Goal: Task Accomplishment & Management: Manage account settings

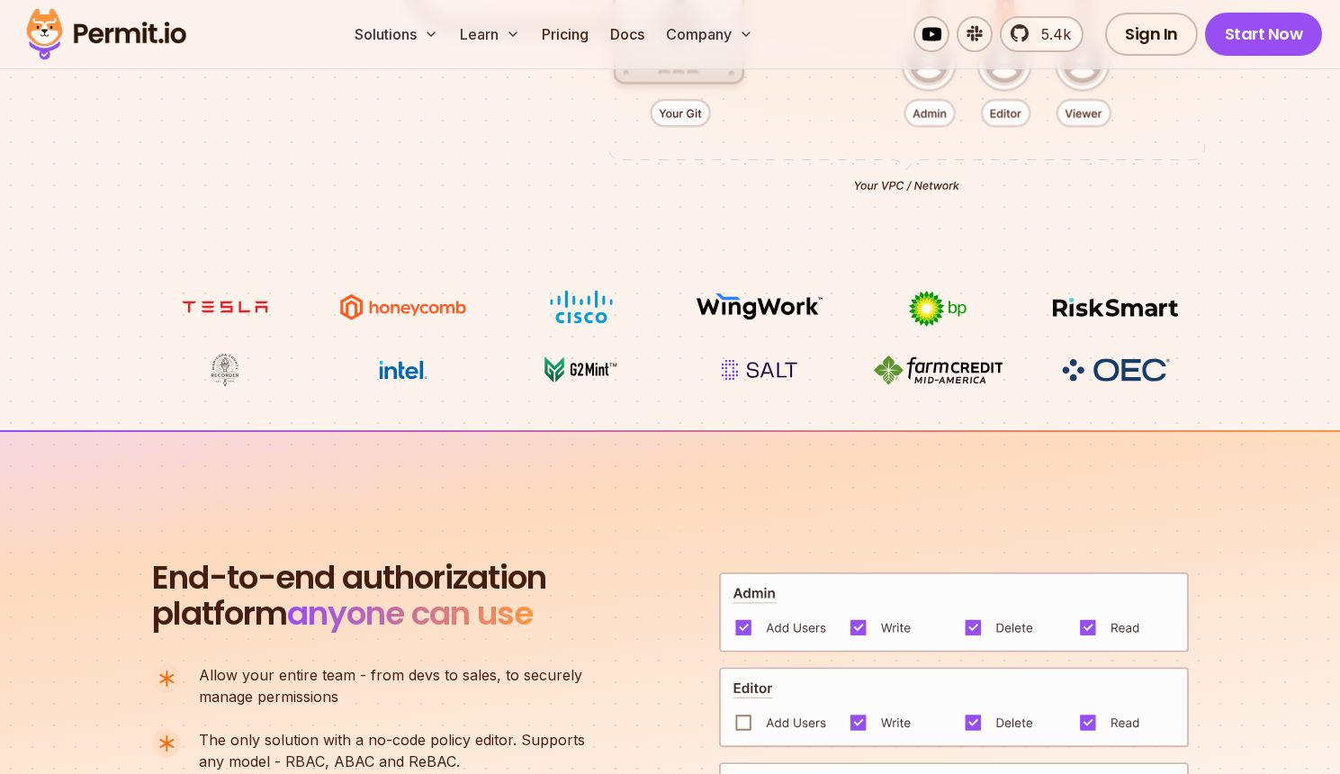
scroll to position [894, 0]
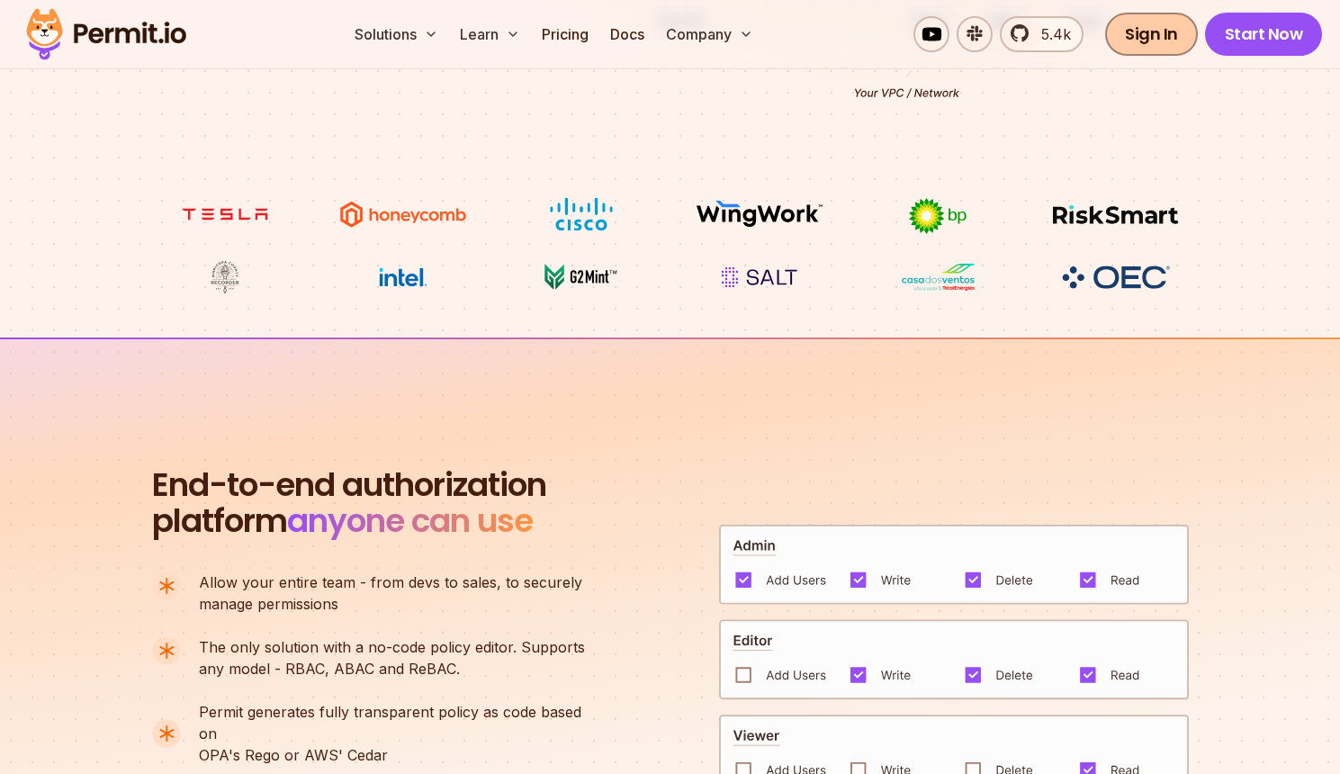
click at [1161, 33] on link "Sign In" at bounding box center [1151, 34] width 93 height 43
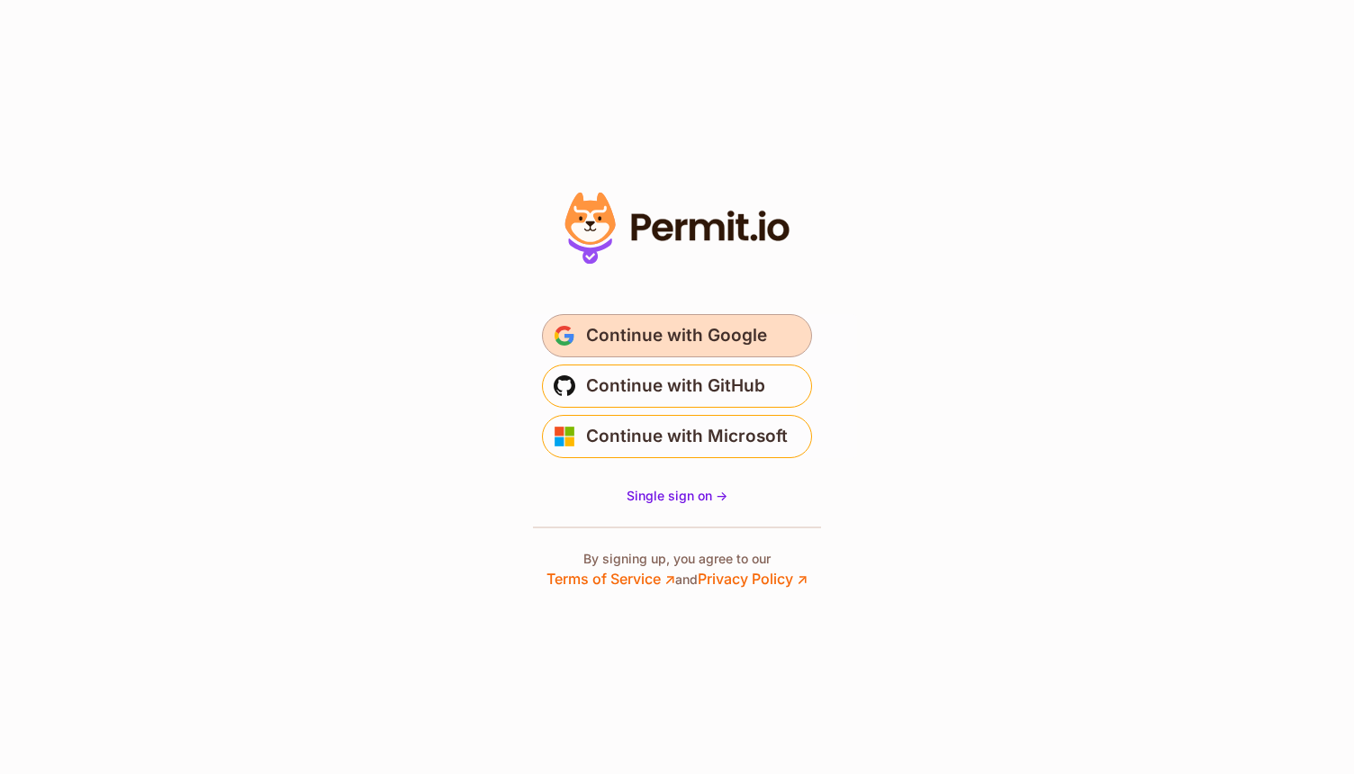
click at [695, 344] on span "Continue with Google" at bounding box center [676, 335] width 181 height 29
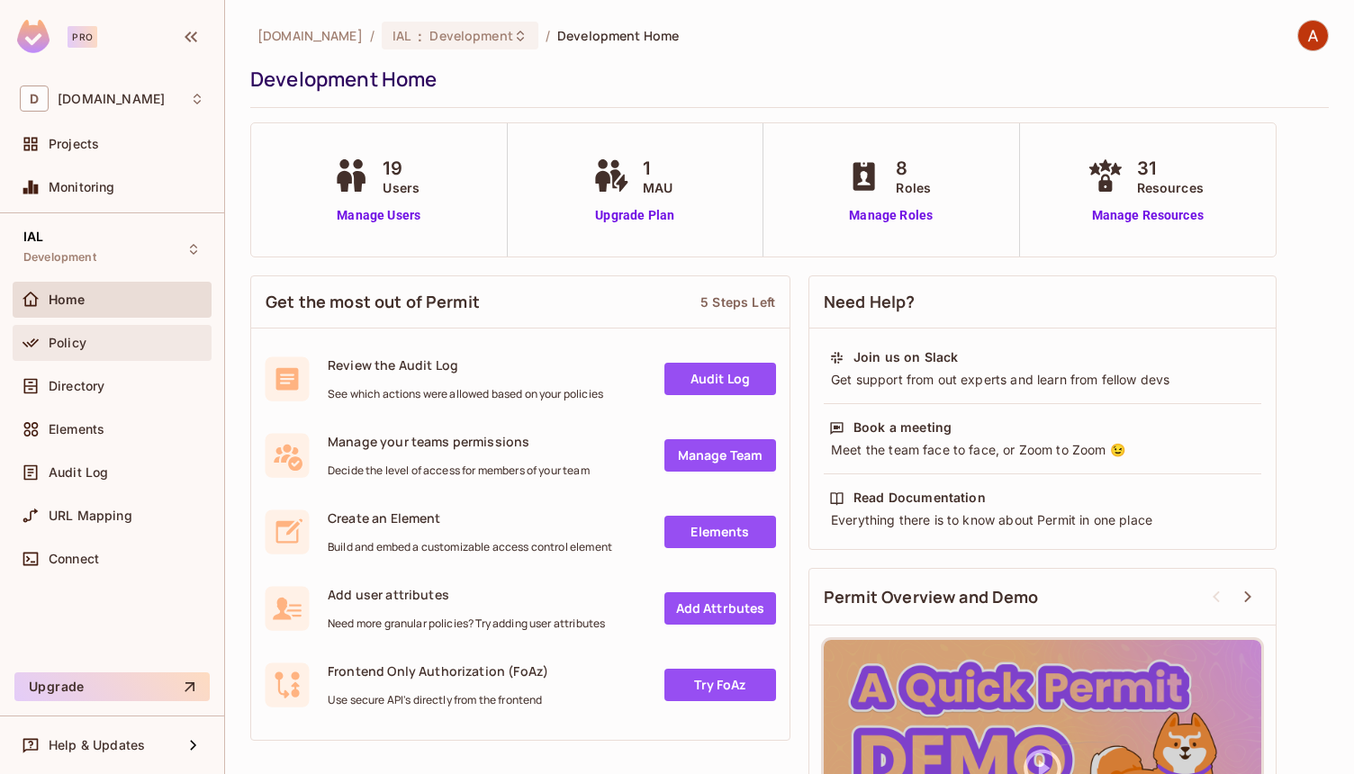
click at [98, 342] on div "Policy" at bounding box center [127, 343] width 156 height 14
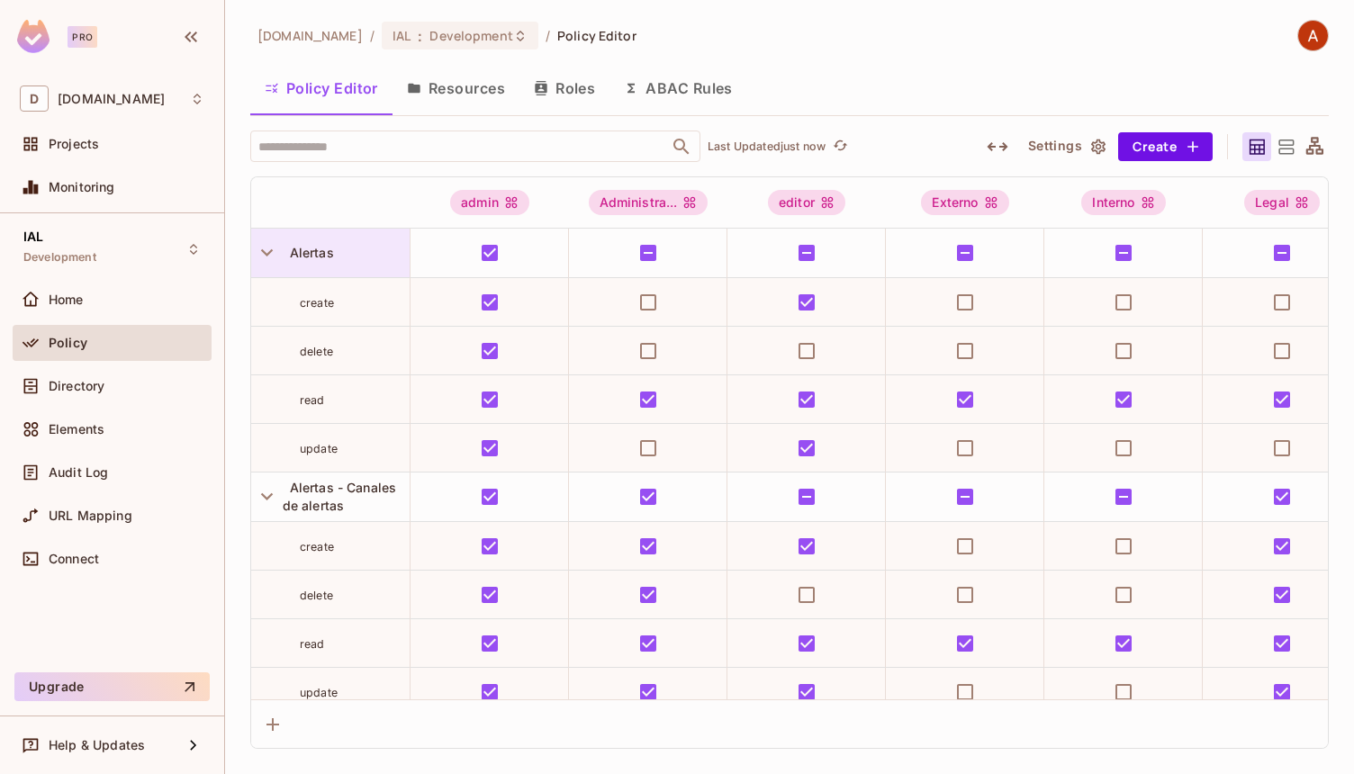
click at [264, 247] on icon "button" at bounding box center [267, 252] width 24 height 24
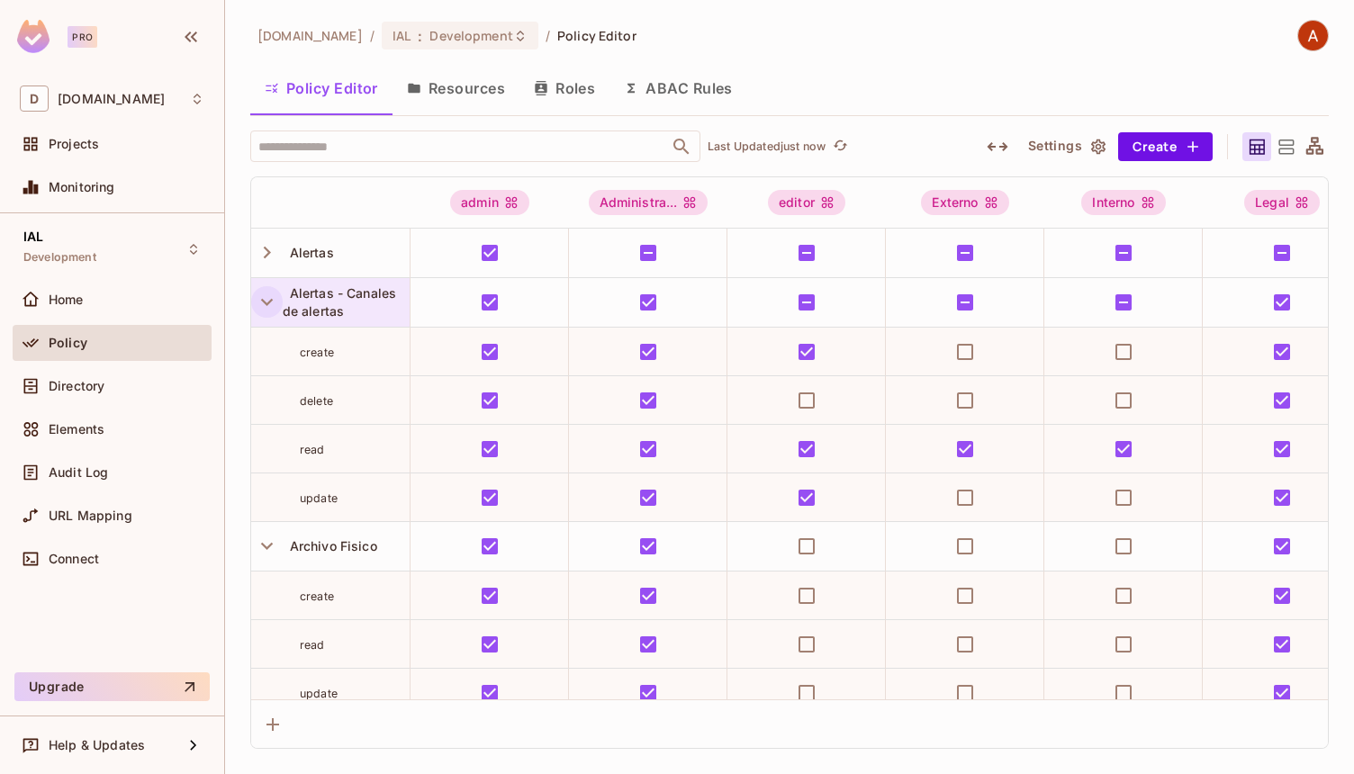
click at [258, 306] on icon "button" at bounding box center [267, 302] width 24 height 24
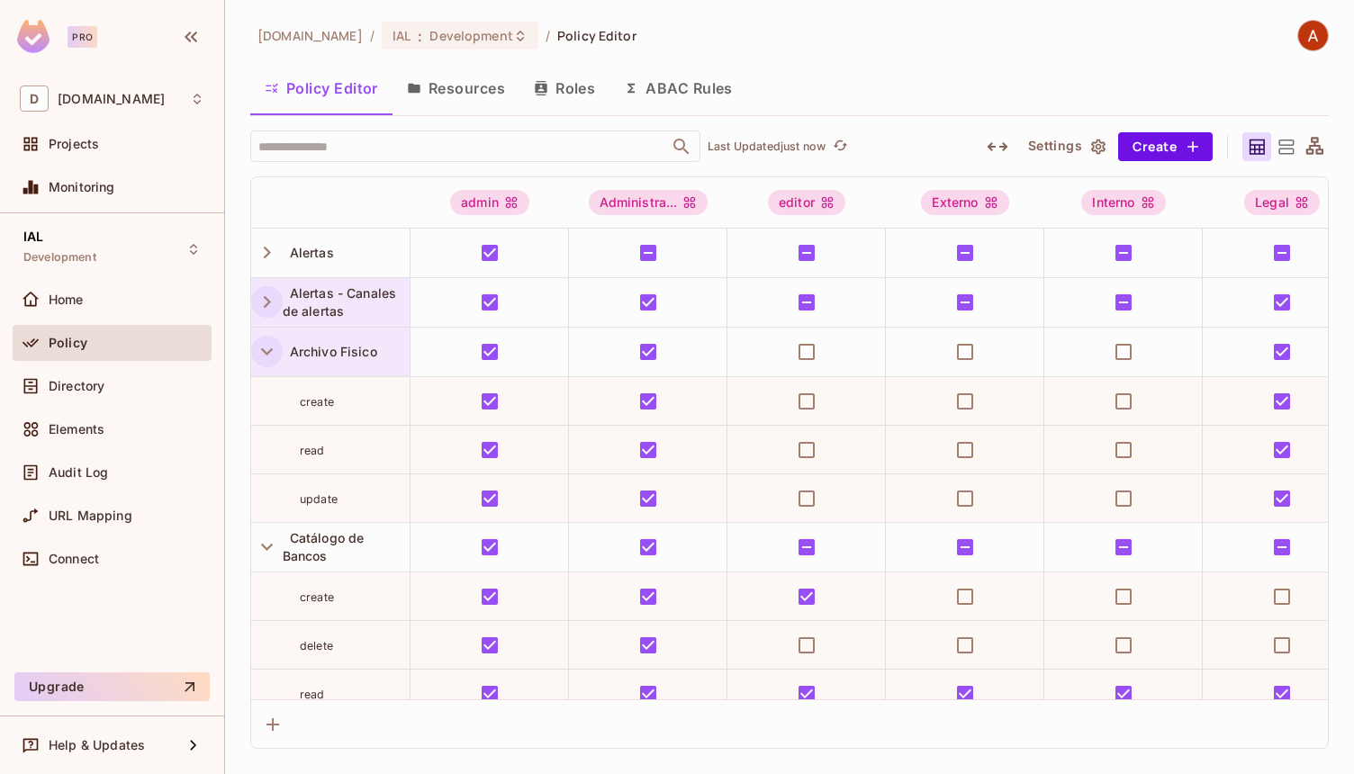
click at [262, 353] on icon "button" at bounding box center [267, 351] width 24 height 24
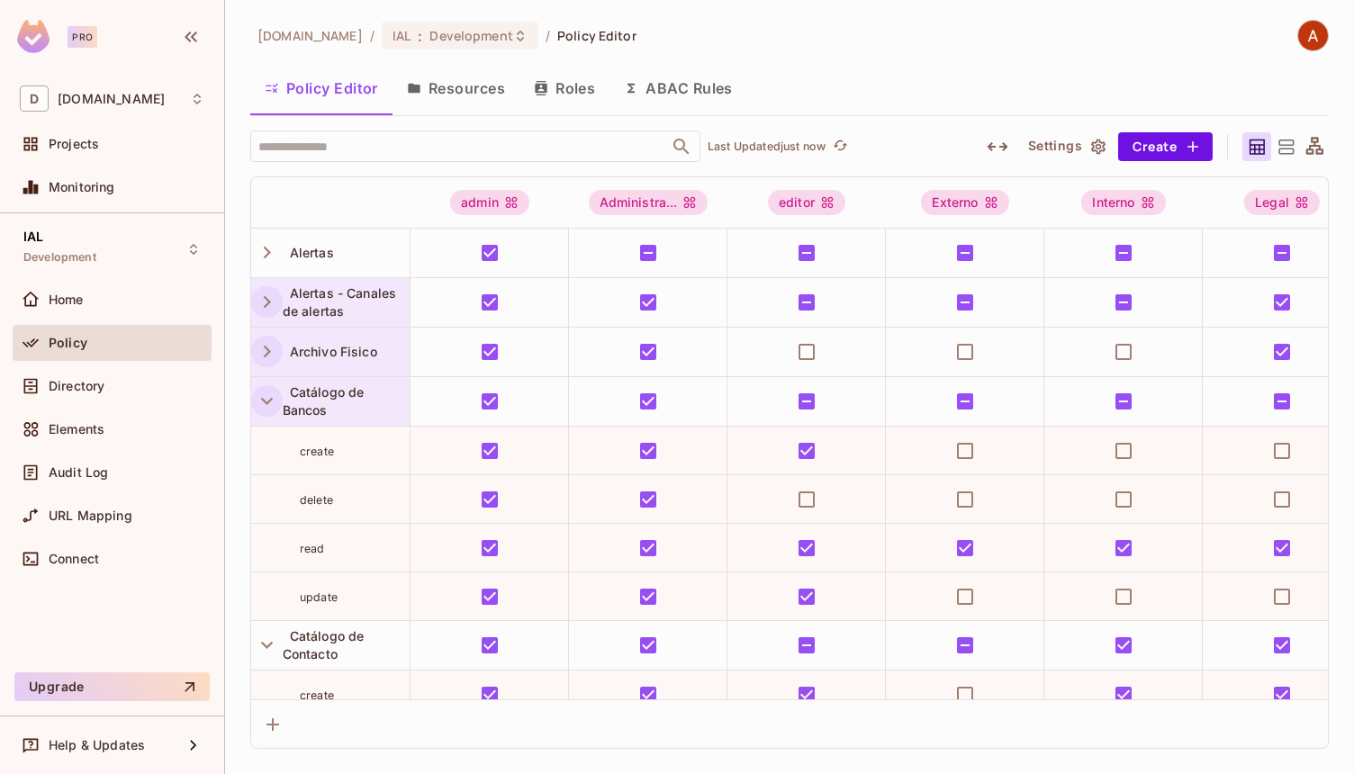
click at [268, 409] on icon "button" at bounding box center [267, 401] width 24 height 24
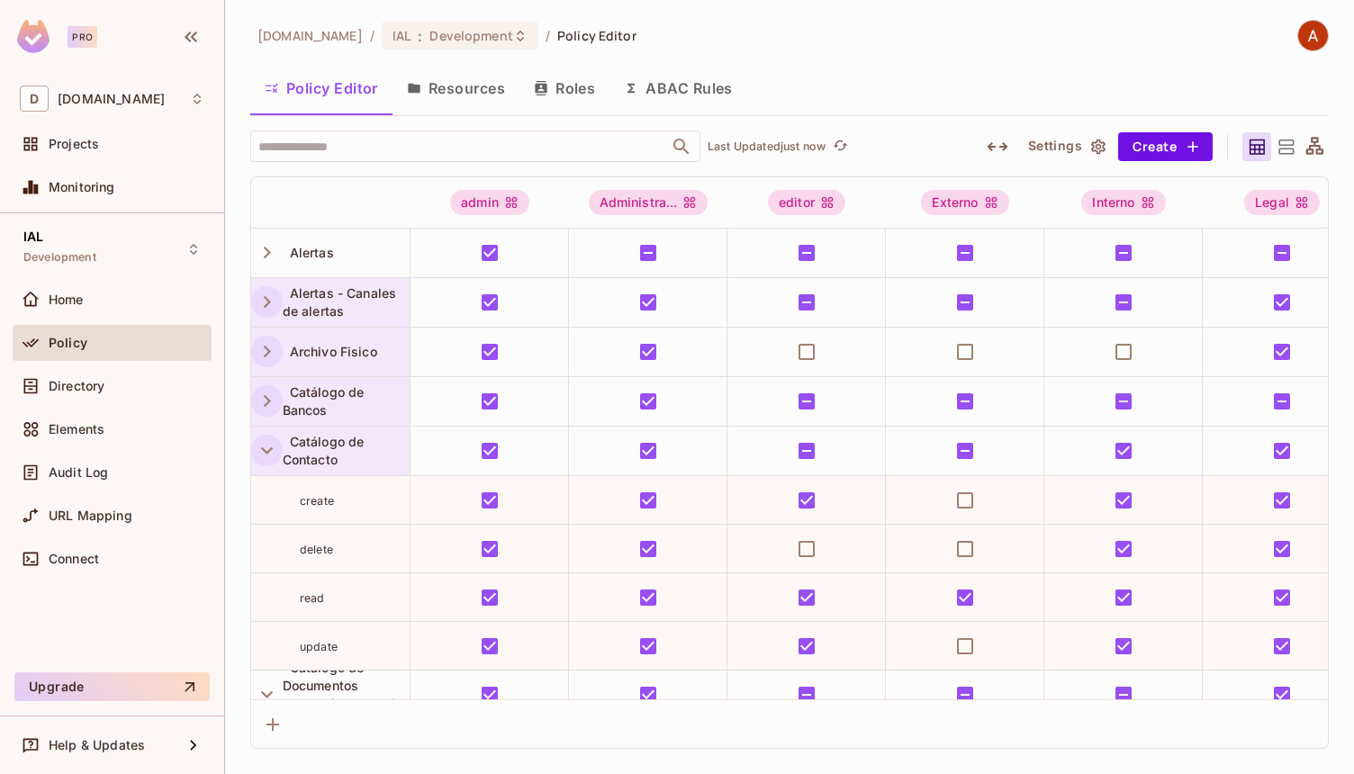
click at [266, 447] on icon "button" at bounding box center [267, 450] width 24 height 24
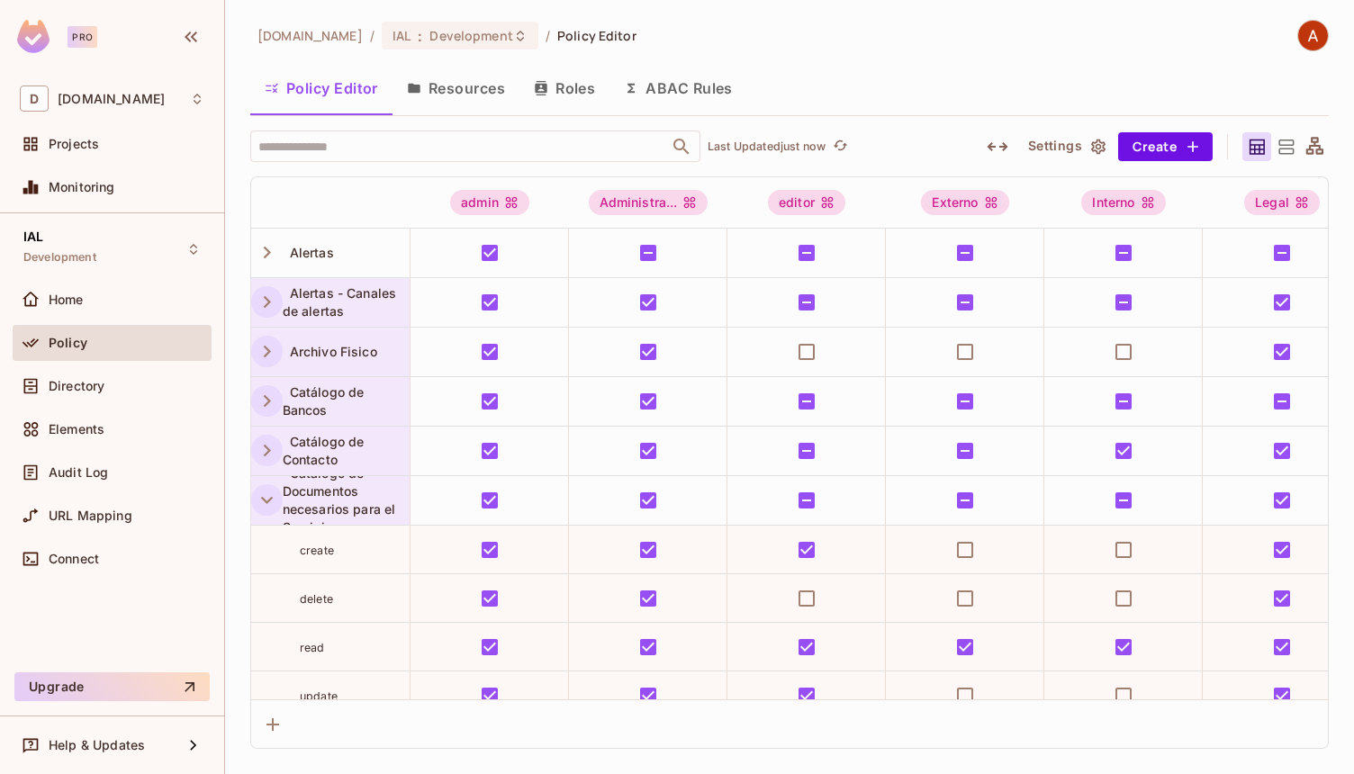
click at [271, 497] on icon "button" at bounding box center [267, 500] width 12 height 7
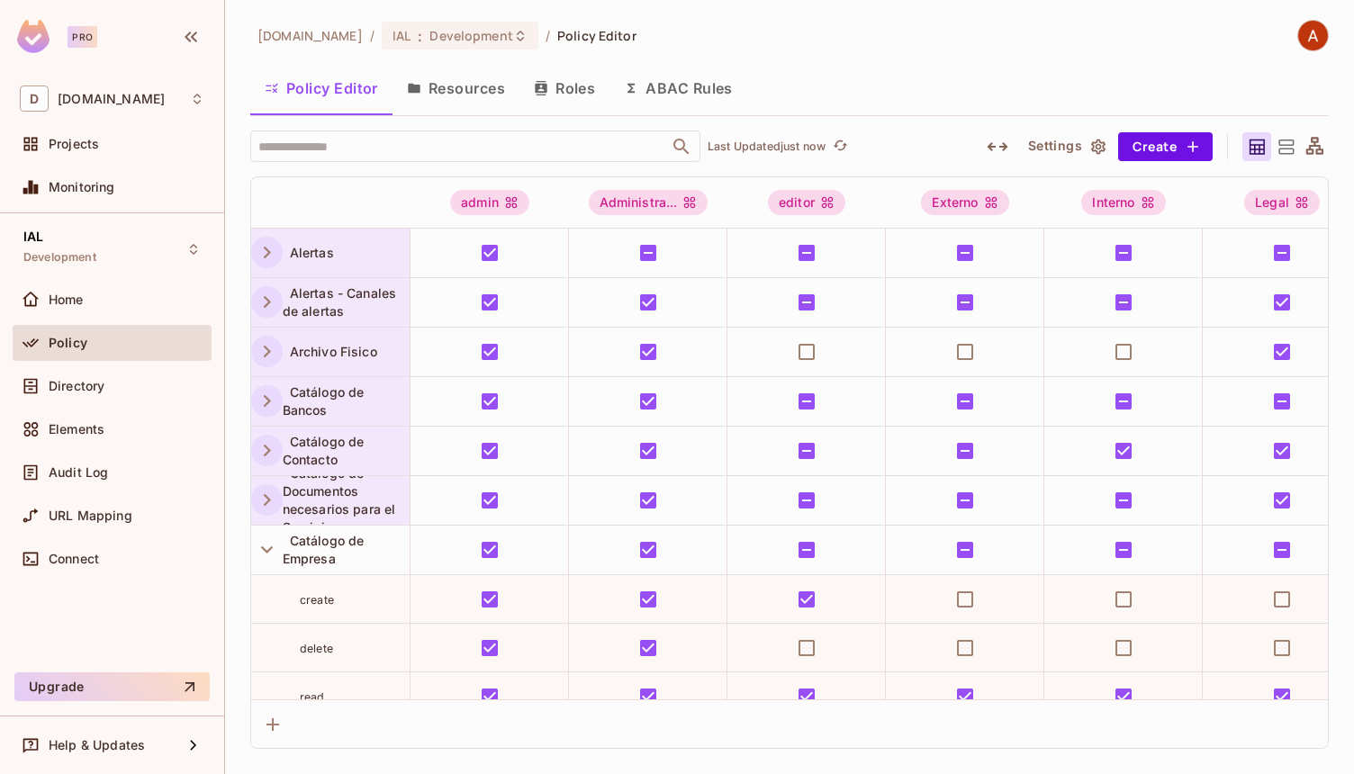
click at [266, 252] on icon "button" at bounding box center [267, 252] width 24 height 24
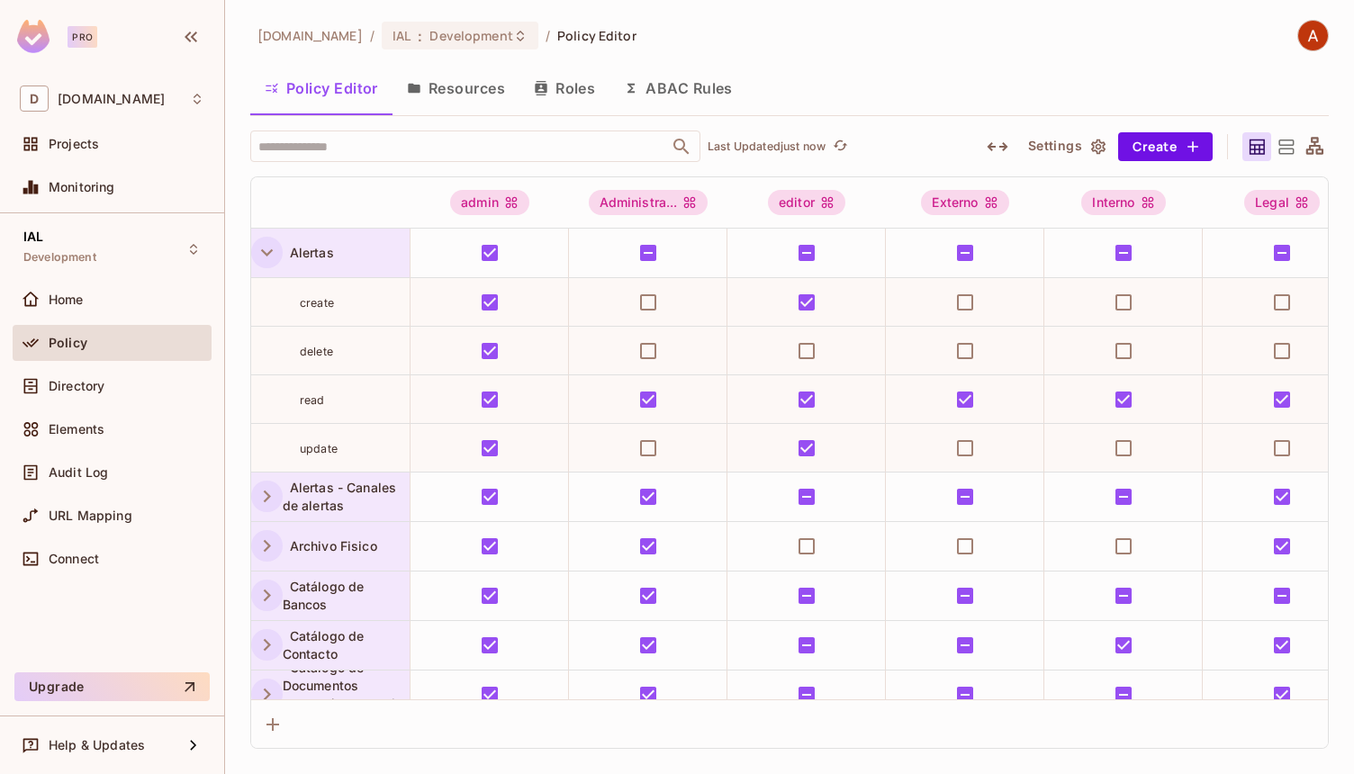
click at [262, 248] on icon "button" at bounding box center [267, 252] width 24 height 24
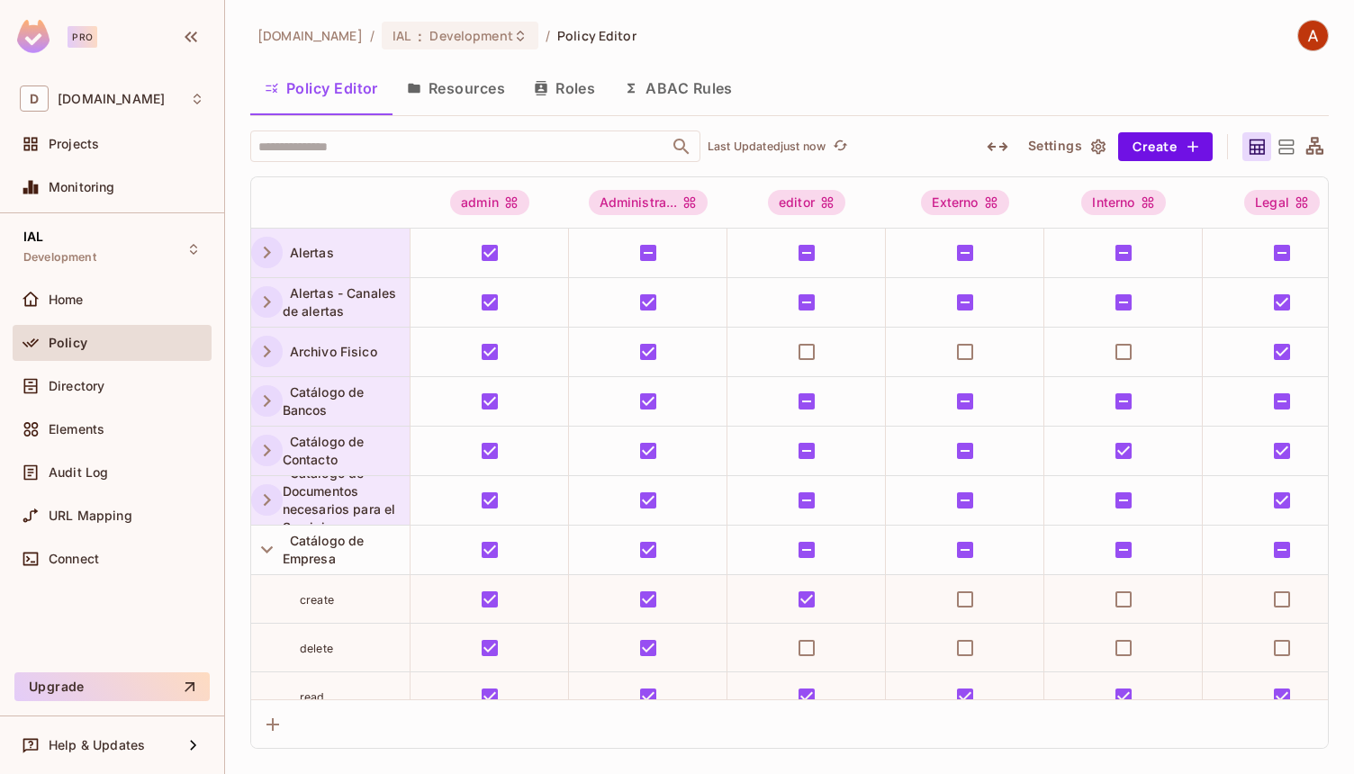
click at [261, 397] on icon "button" at bounding box center [267, 401] width 24 height 24
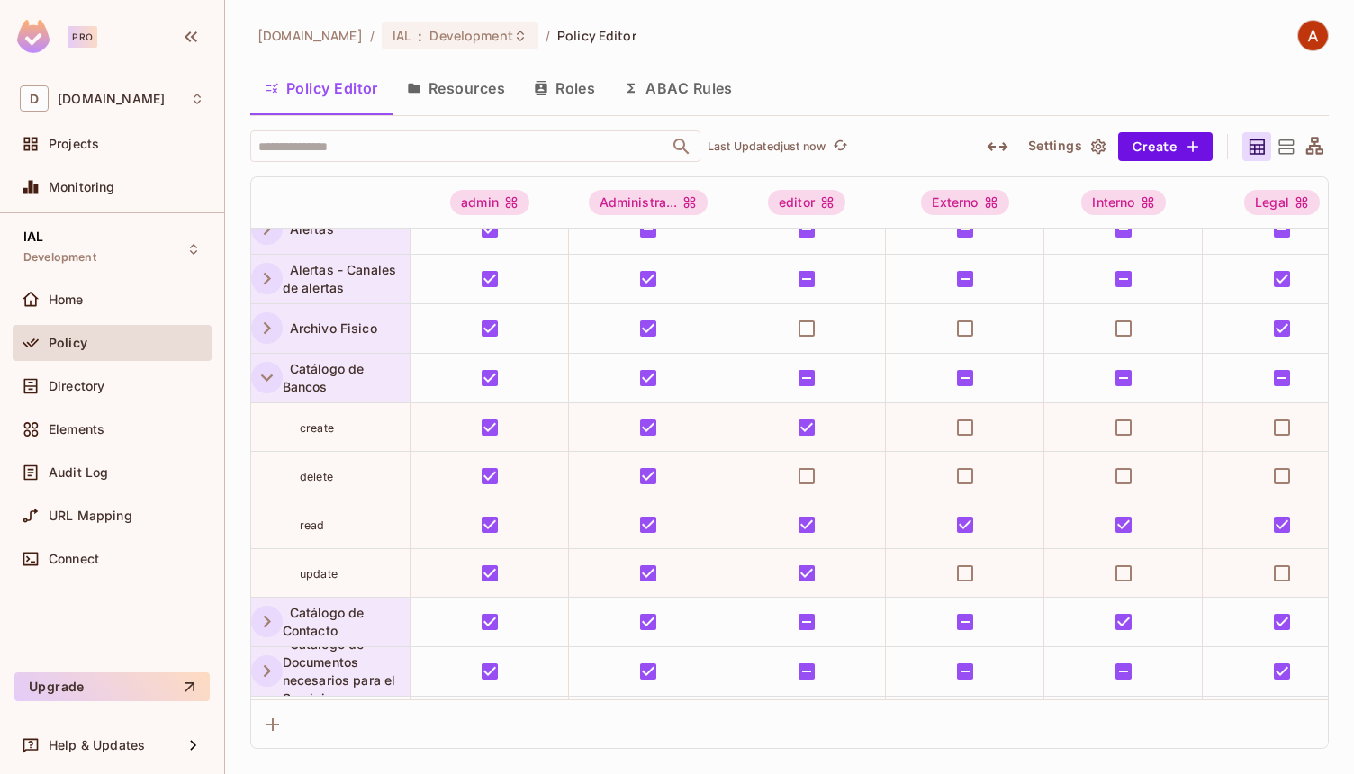
scroll to position [35, 0]
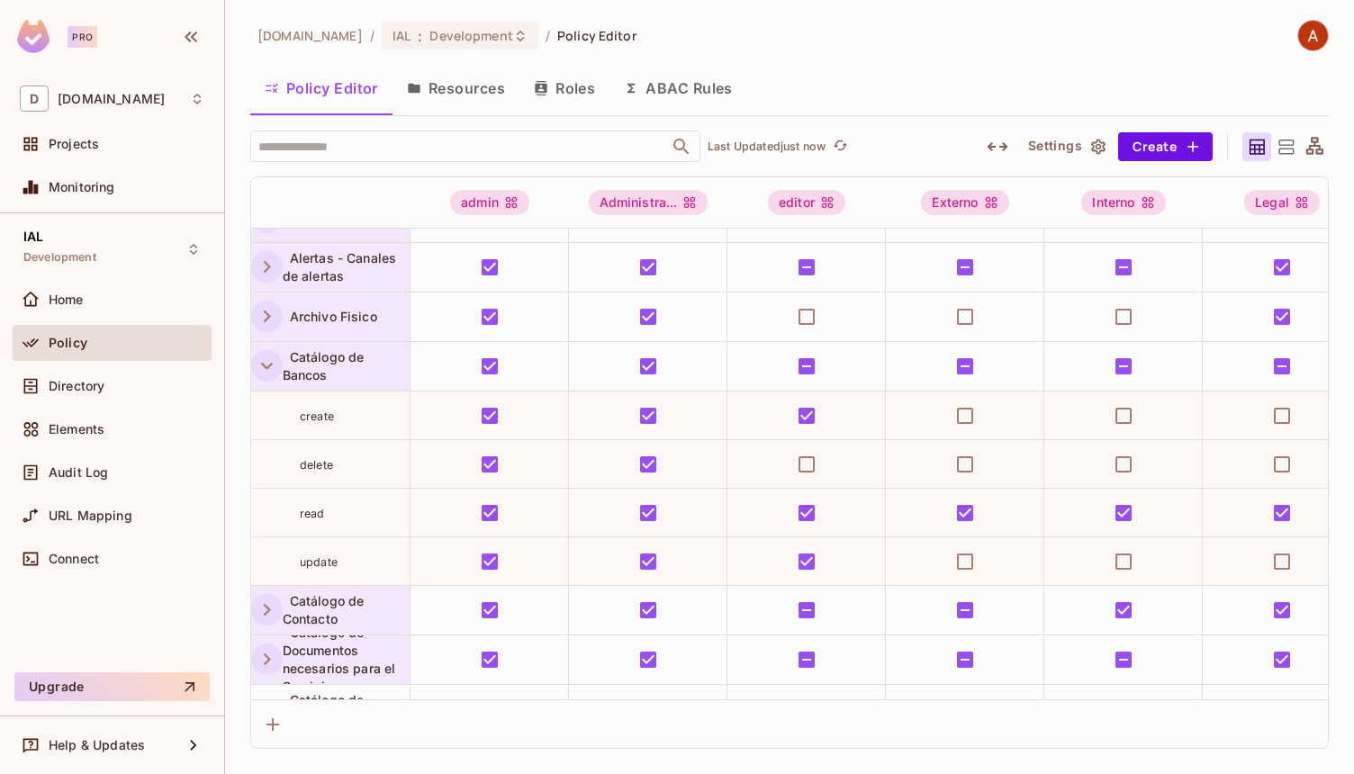
click at [322, 414] on span "create" at bounding box center [317, 417] width 34 height 14
click at [316, 520] on div "read" at bounding box center [355, 513] width 110 height 18
click at [187, 34] on icon "button" at bounding box center [191, 37] width 13 height 11
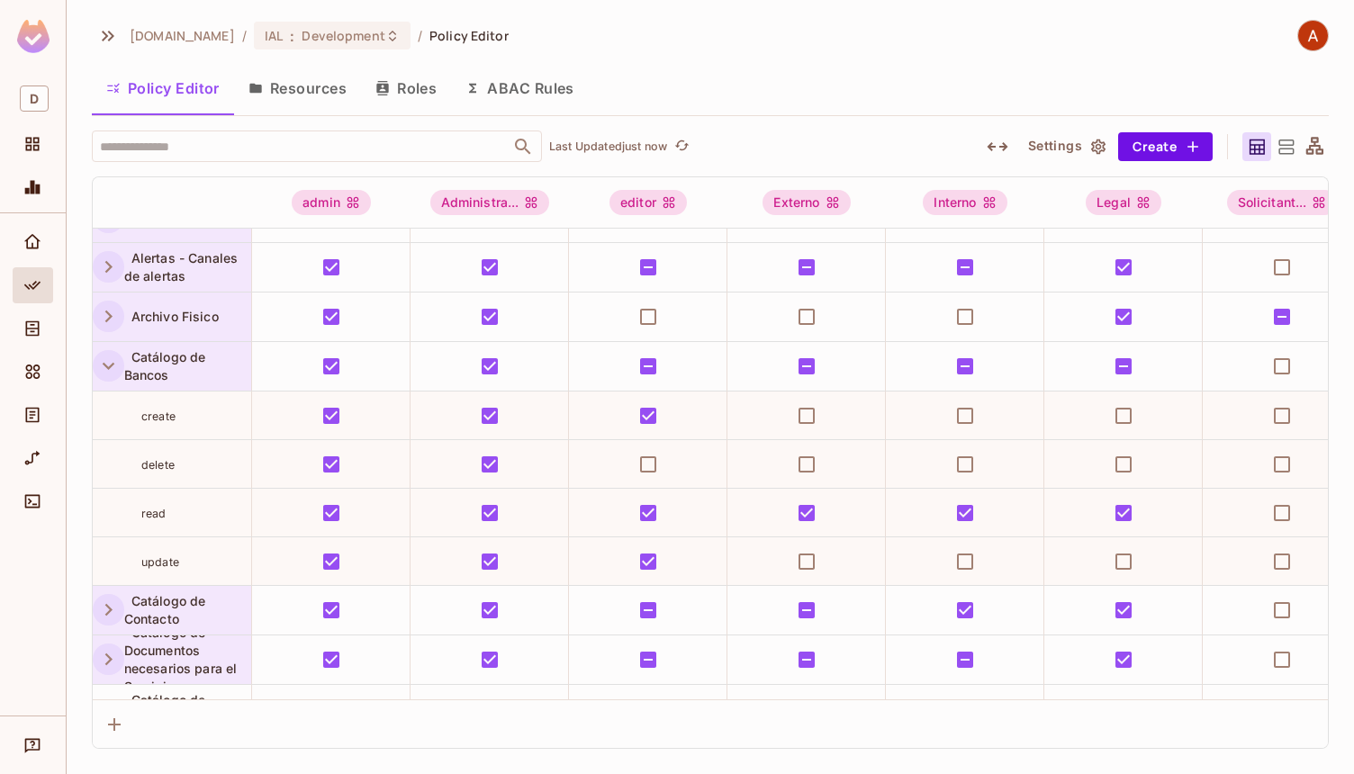
click at [85, 514] on div "[DOMAIN_NAME] / IAL : Development / Policy Editor Policy Editor Resources Roles…" at bounding box center [710, 387] width 1287 height 774
click at [111, 369] on icon "button" at bounding box center [108, 366] width 24 height 24
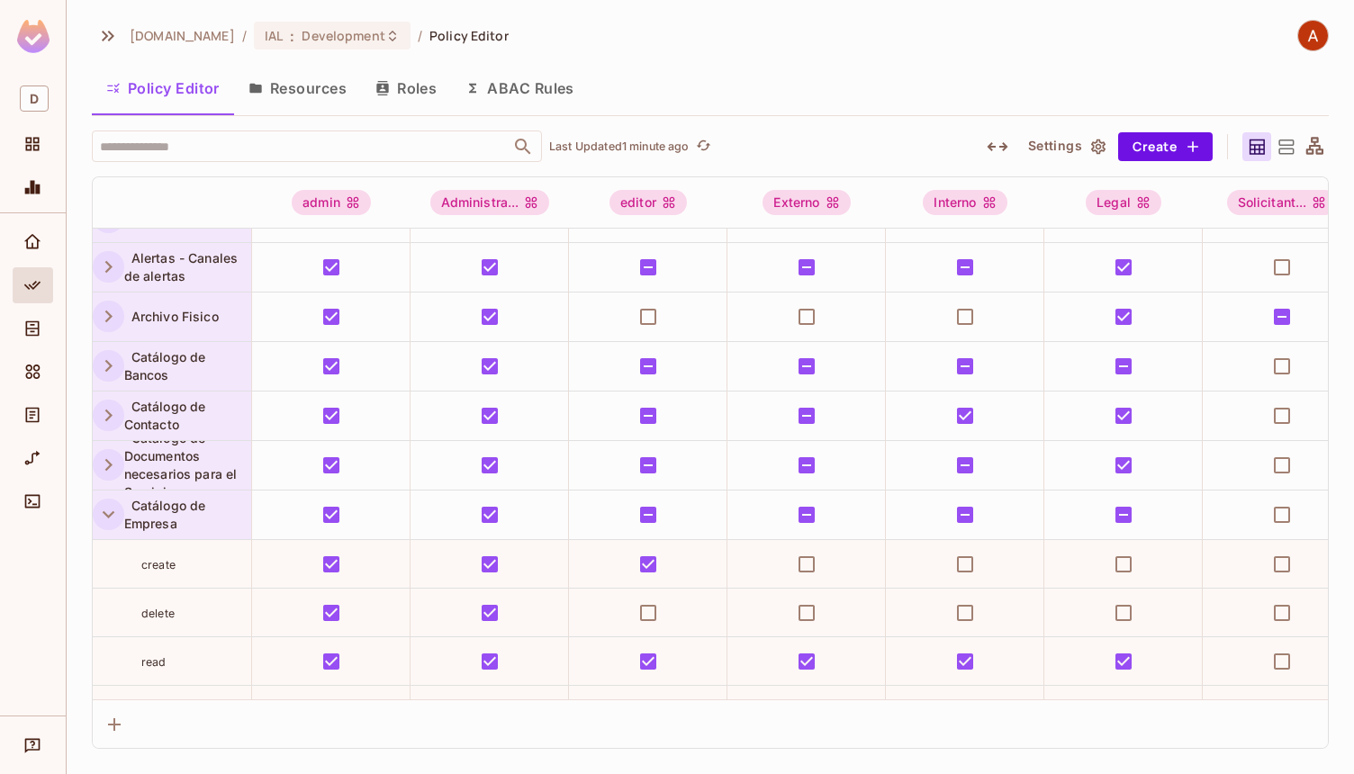
click at [105, 513] on icon "button" at bounding box center [109, 514] width 12 height 7
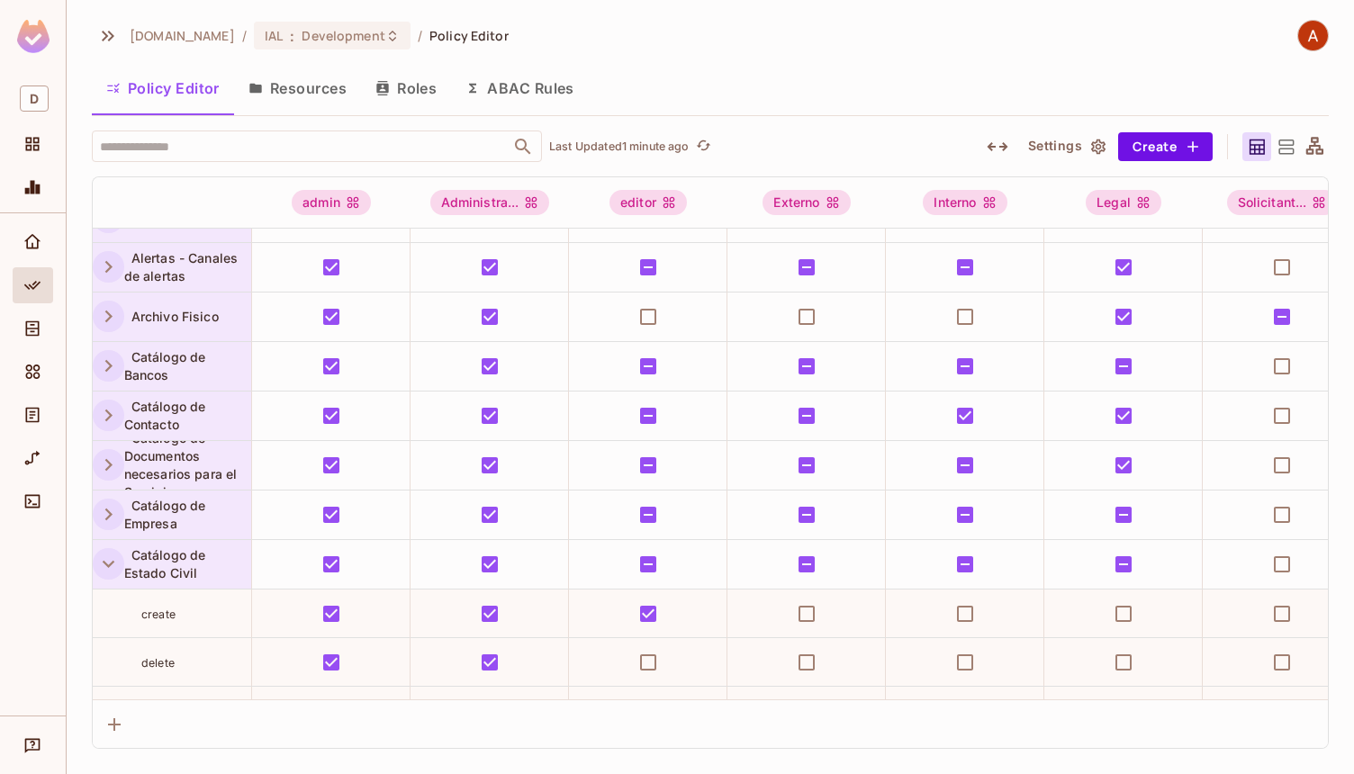
click at [106, 573] on icon "button" at bounding box center [108, 564] width 24 height 24
click at [105, 420] on icon "button" at bounding box center [108, 415] width 24 height 24
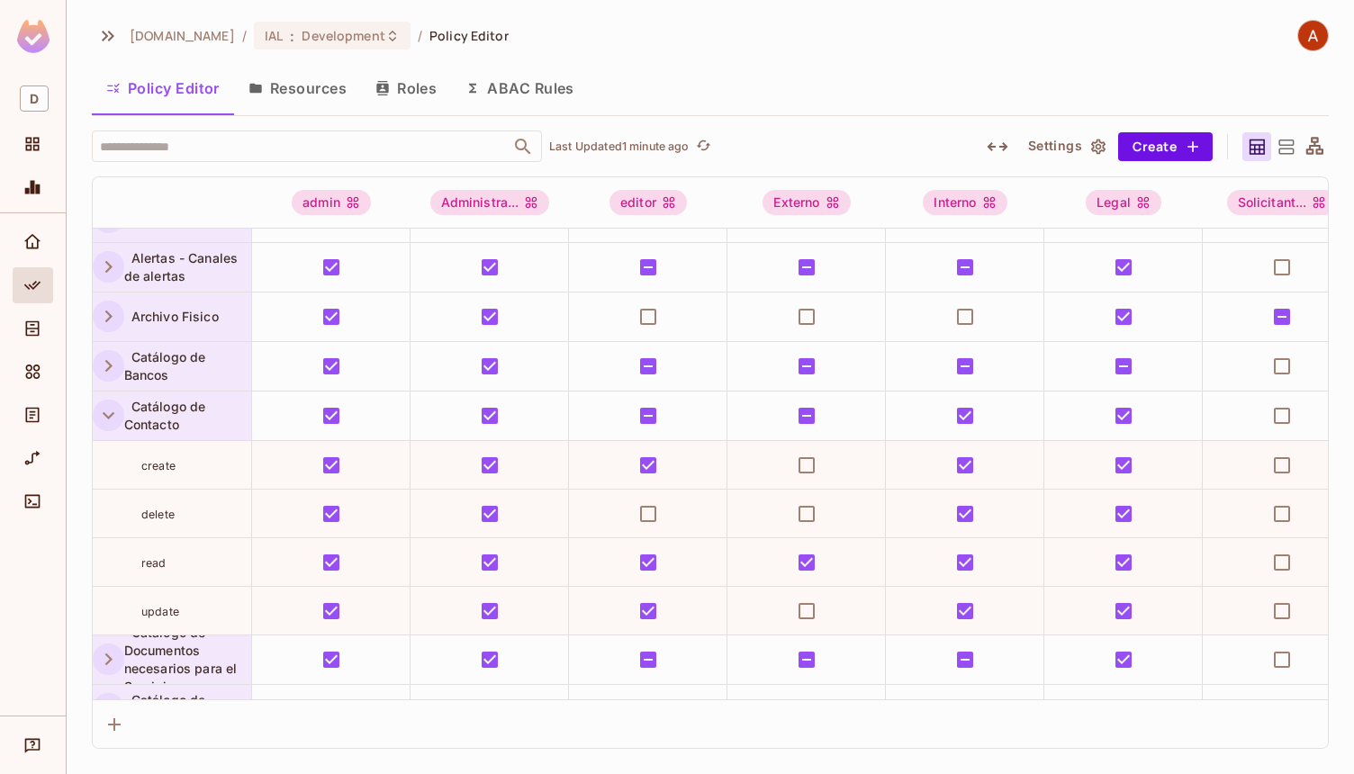
click at [389, 80] on button "Roles" at bounding box center [406, 88] width 90 height 45
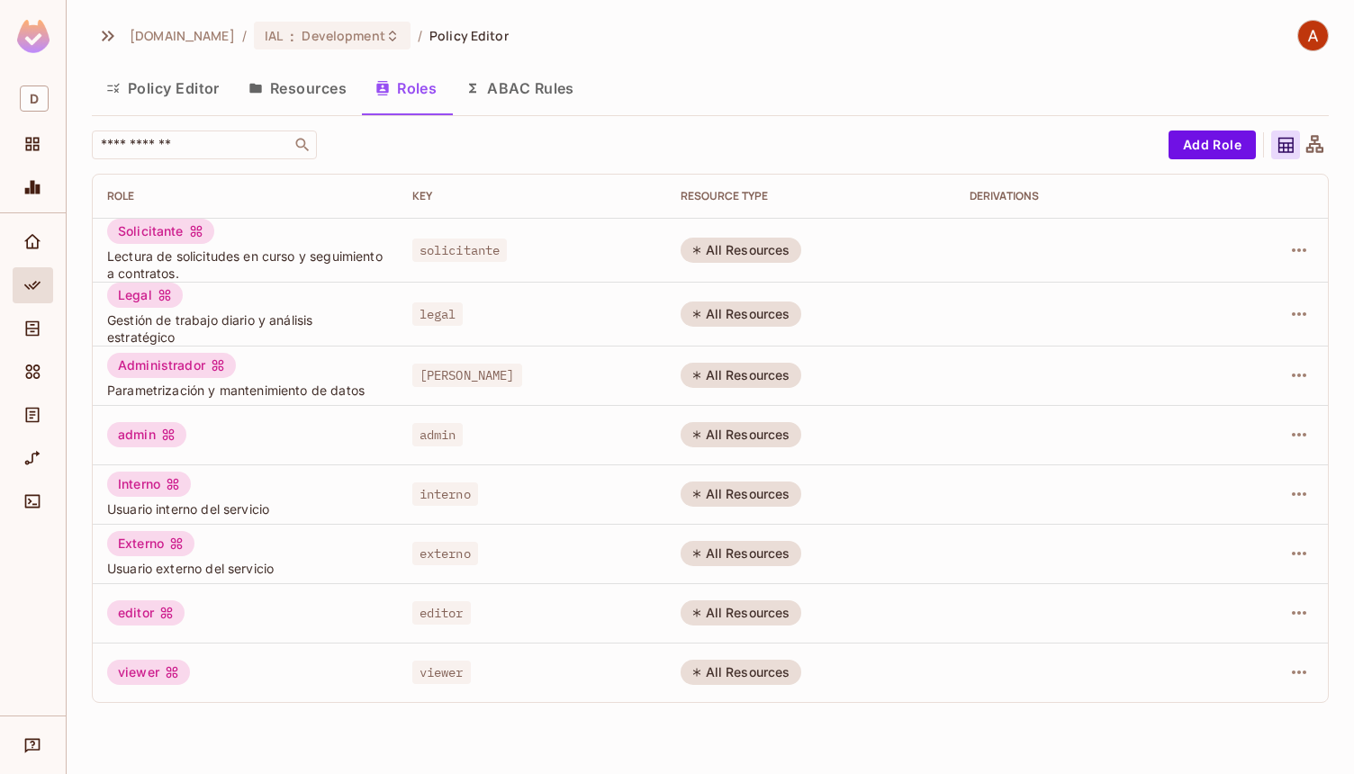
click at [314, 99] on button "Resources" at bounding box center [297, 88] width 127 height 45
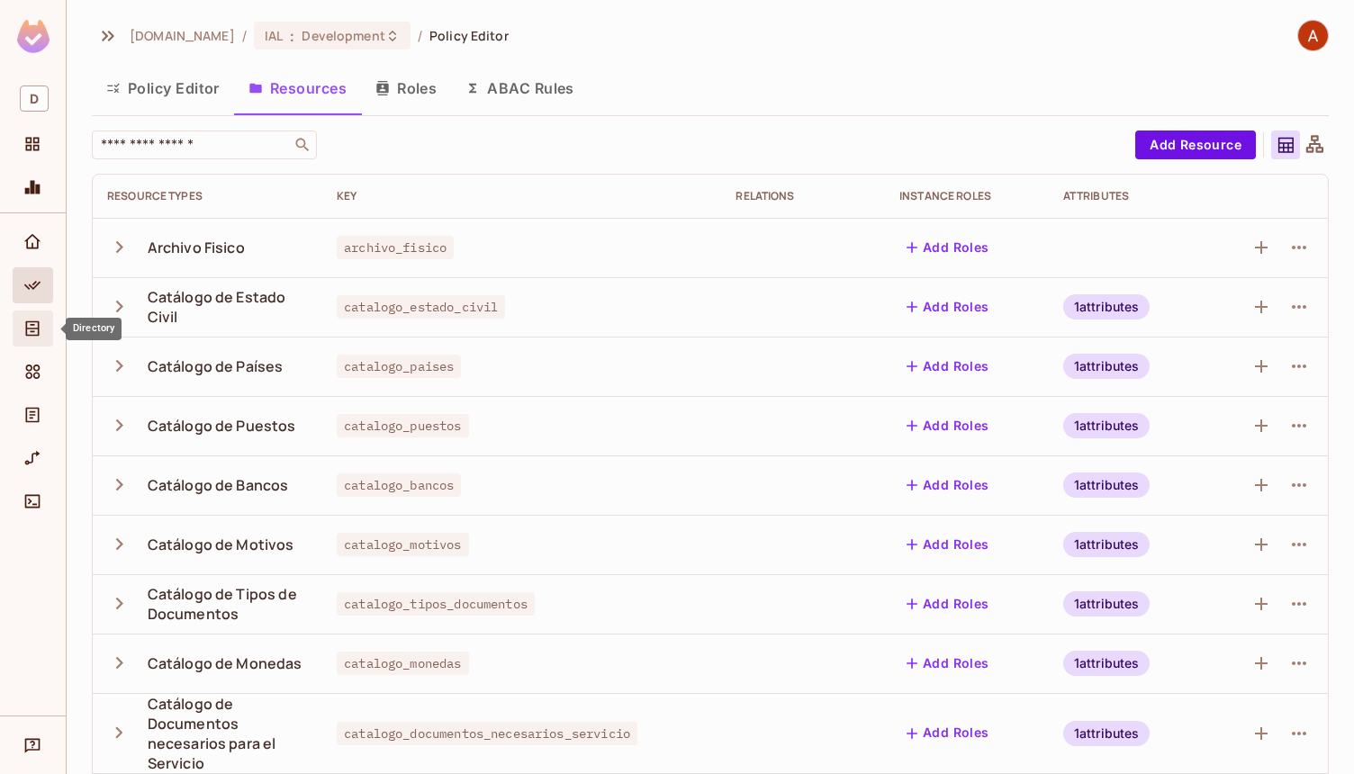
click at [31, 331] on icon "Directory" at bounding box center [33, 328] width 14 height 15
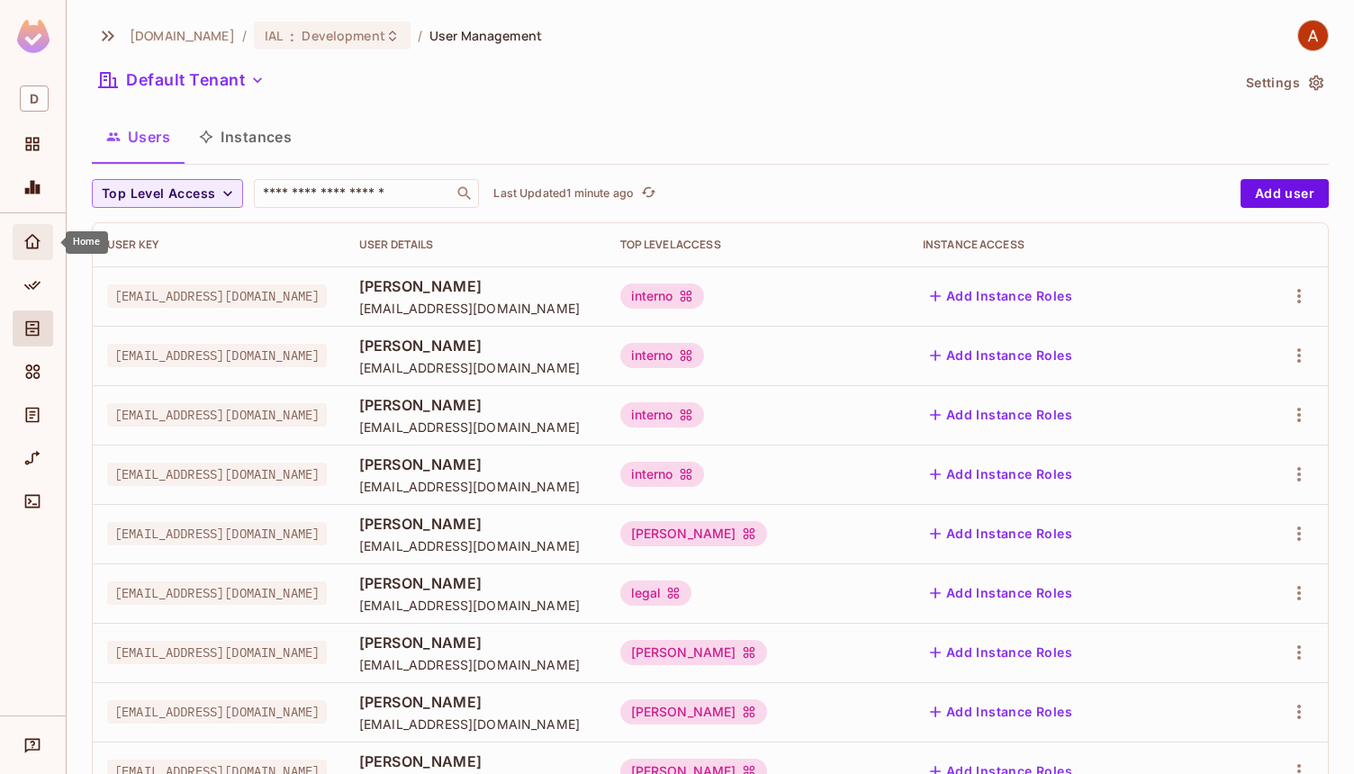
click at [31, 251] on span "Home" at bounding box center [33, 242] width 22 height 22
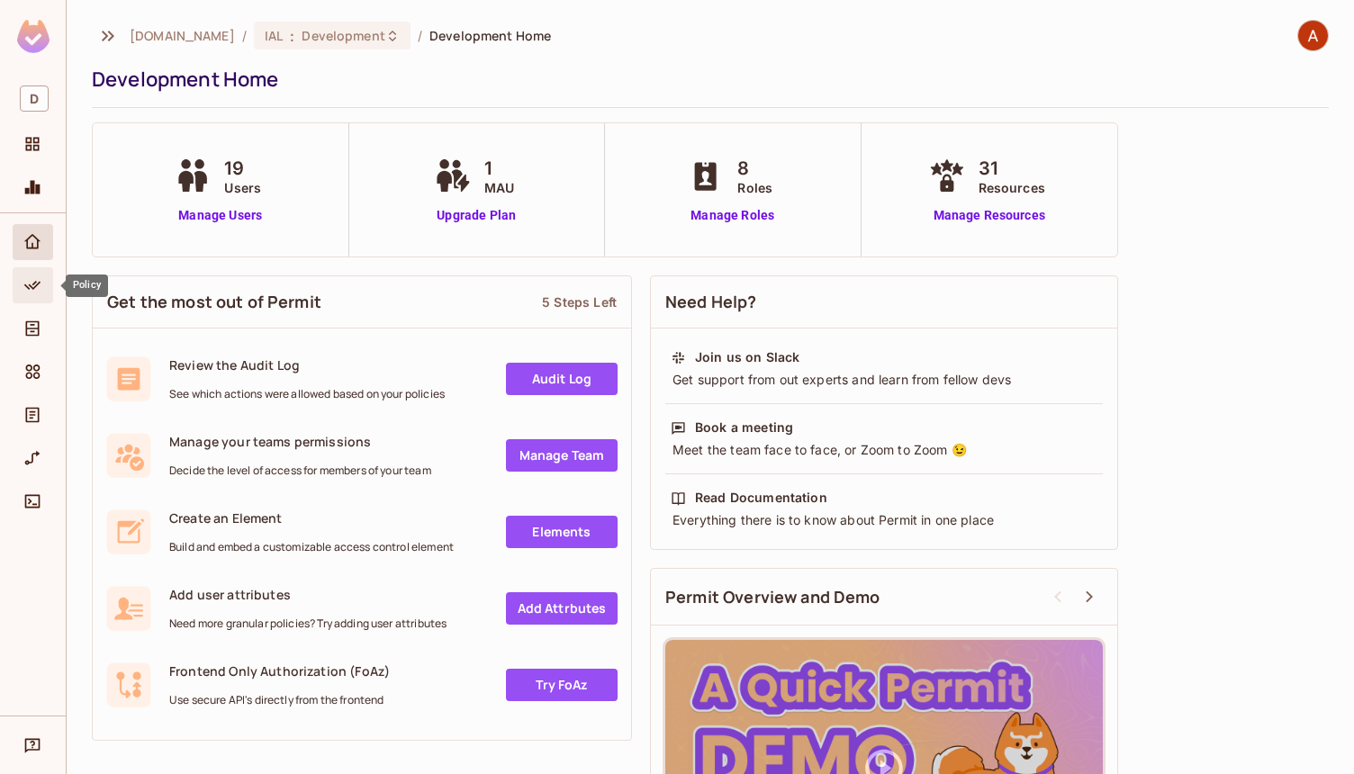
click at [32, 271] on div "Policy" at bounding box center [33, 285] width 41 height 36
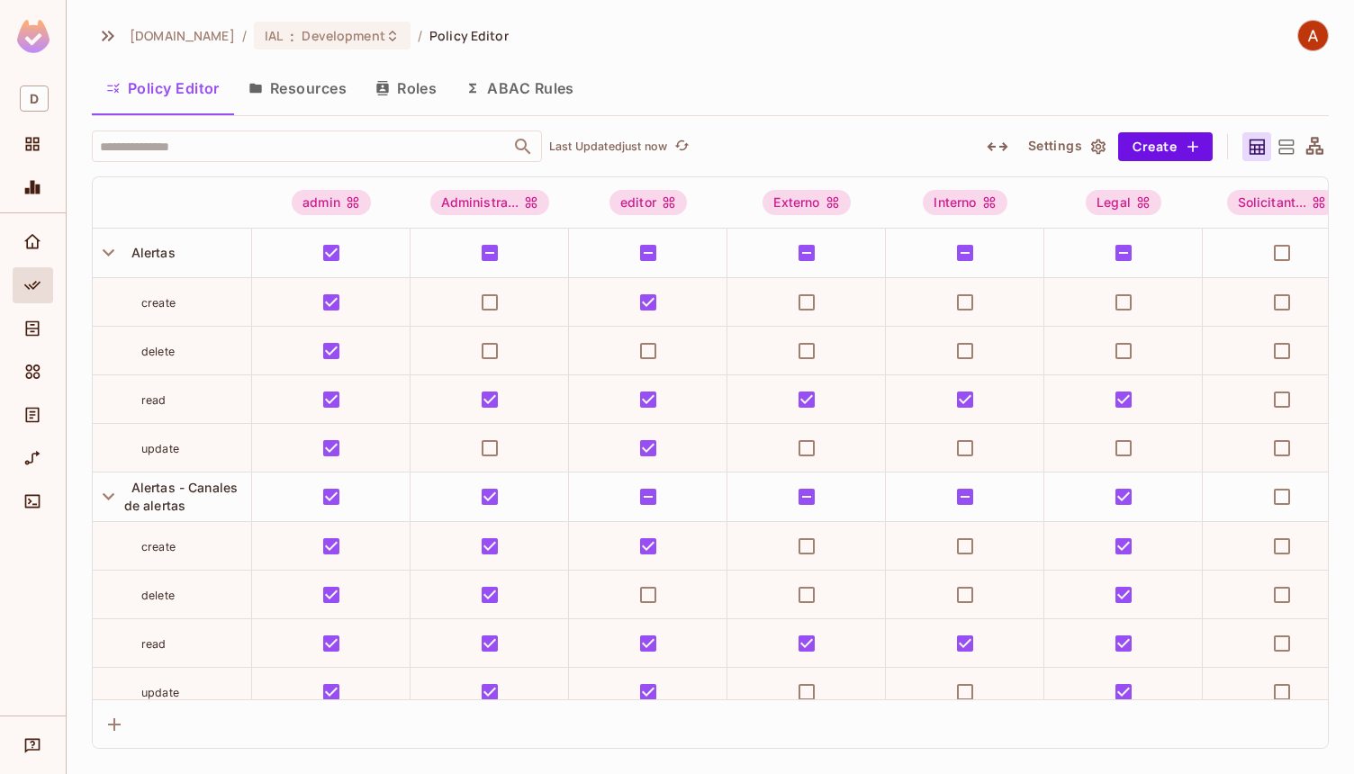
click at [636, 44] on div "[DOMAIN_NAME] / IAL : Development / Policy Editor" at bounding box center [710, 36] width 1237 height 32
click at [628, 32] on div "[DOMAIN_NAME] / IAL : Development / Policy Editor" at bounding box center [710, 36] width 1237 height 32
click at [117, 249] on icon "button" at bounding box center [108, 252] width 24 height 24
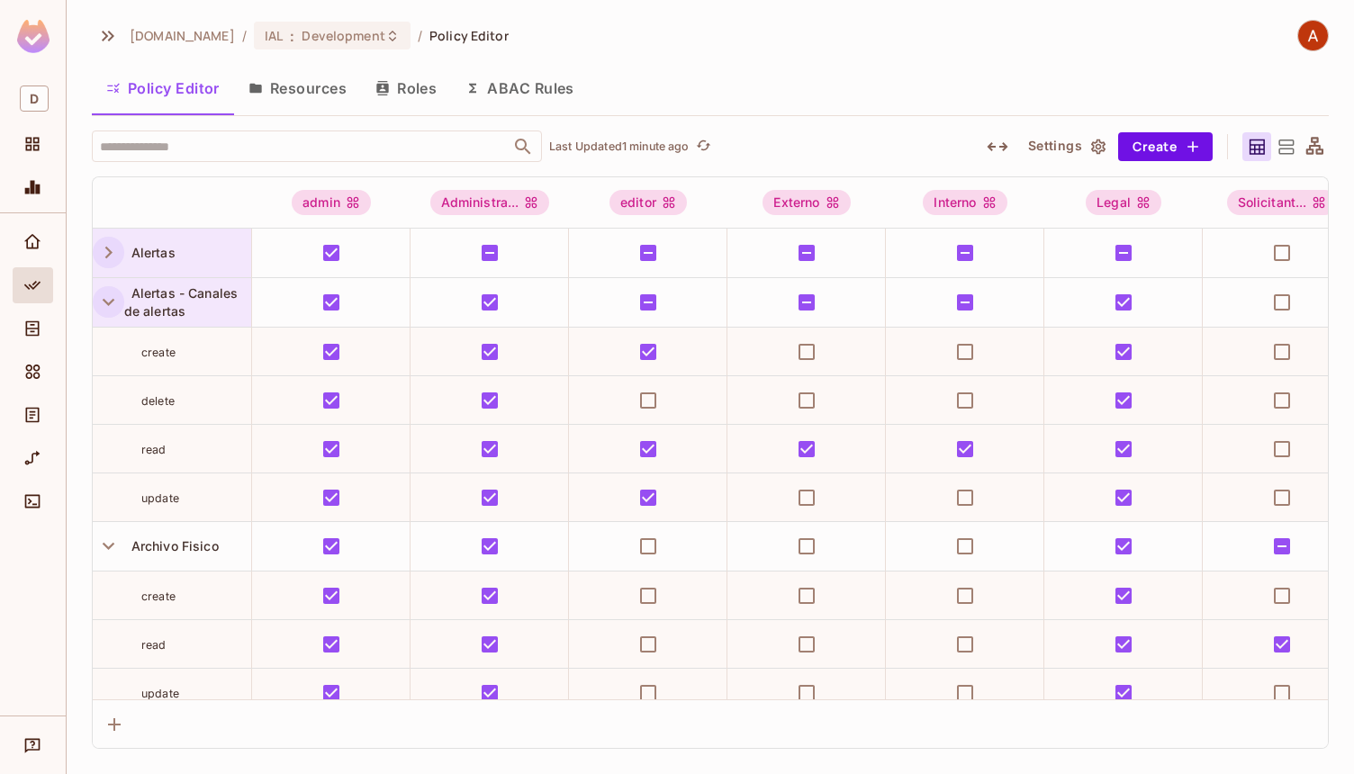
click at [114, 303] on icon "button" at bounding box center [108, 302] width 24 height 24
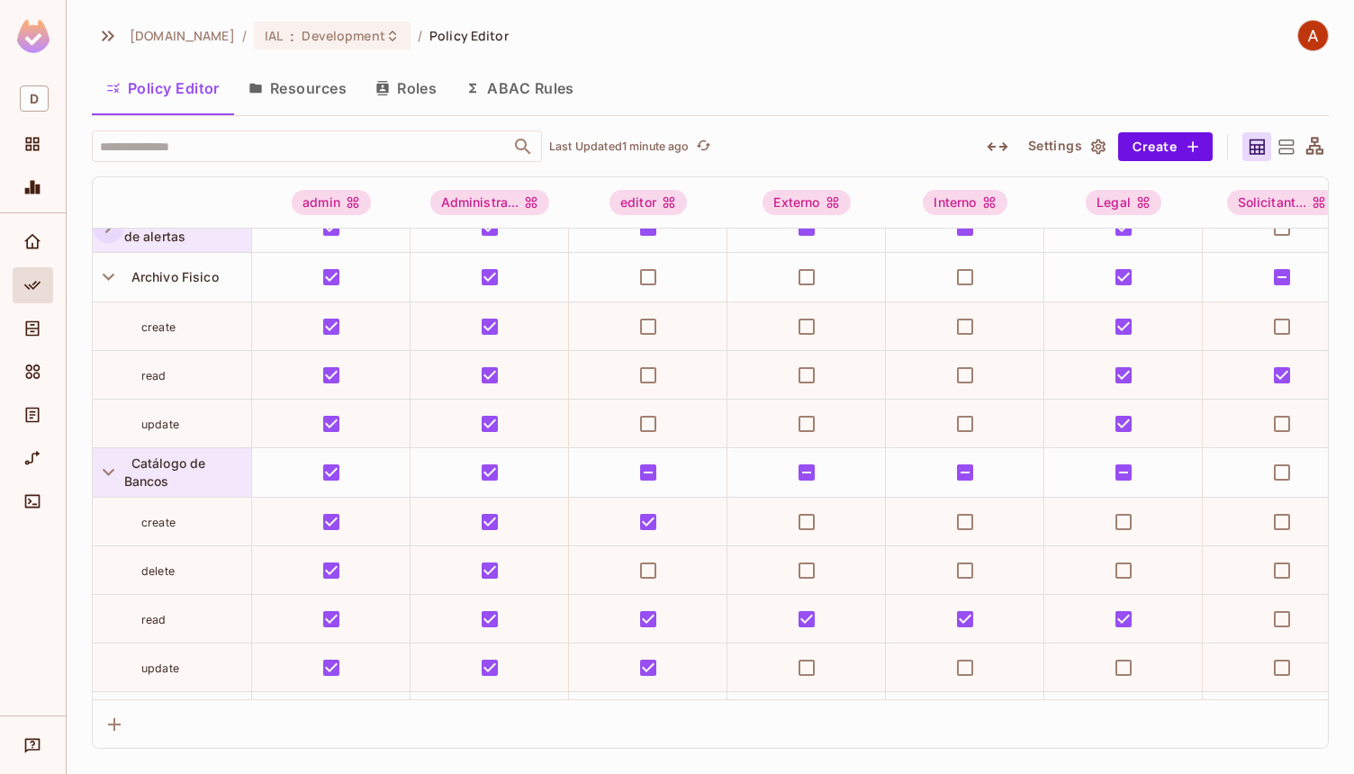
scroll to position [293, 0]
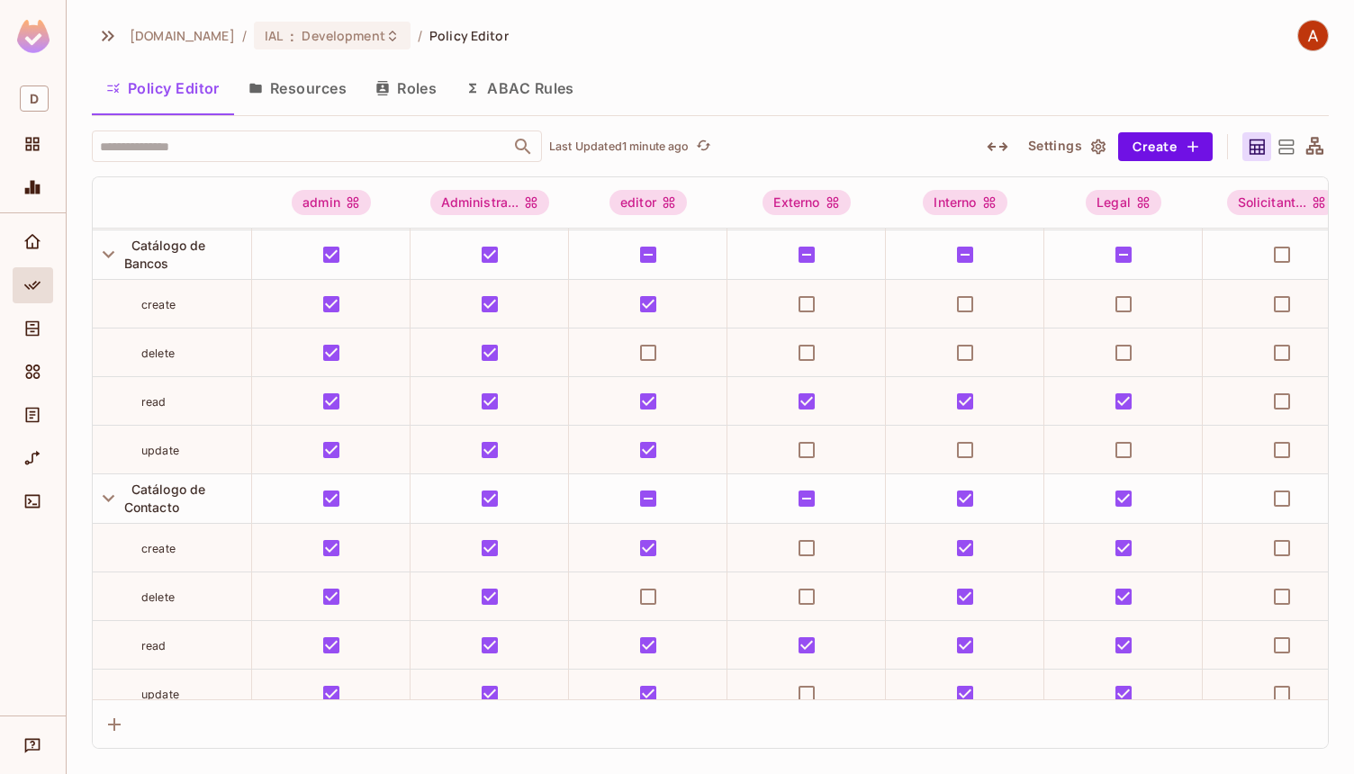
click at [145, 303] on span "create" at bounding box center [158, 305] width 34 height 14
click at [711, 6] on div "[DOMAIN_NAME] / IAL : Development / Policy Editor Policy Editor Resources Roles…" at bounding box center [710, 387] width 1287 height 774
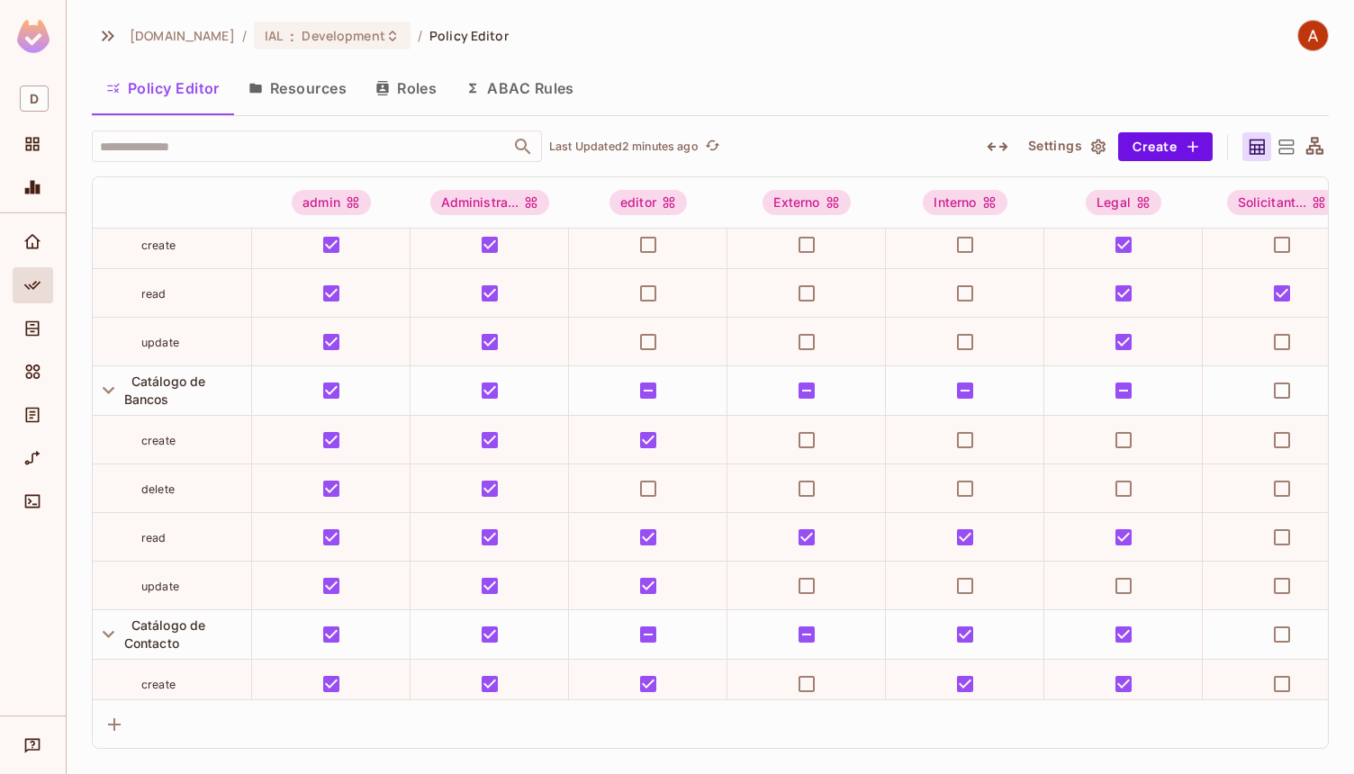
scroll to position [158, 0]
click at [396, 92] on button "Roles" at bounding box center [406, 88] width 90 height 45
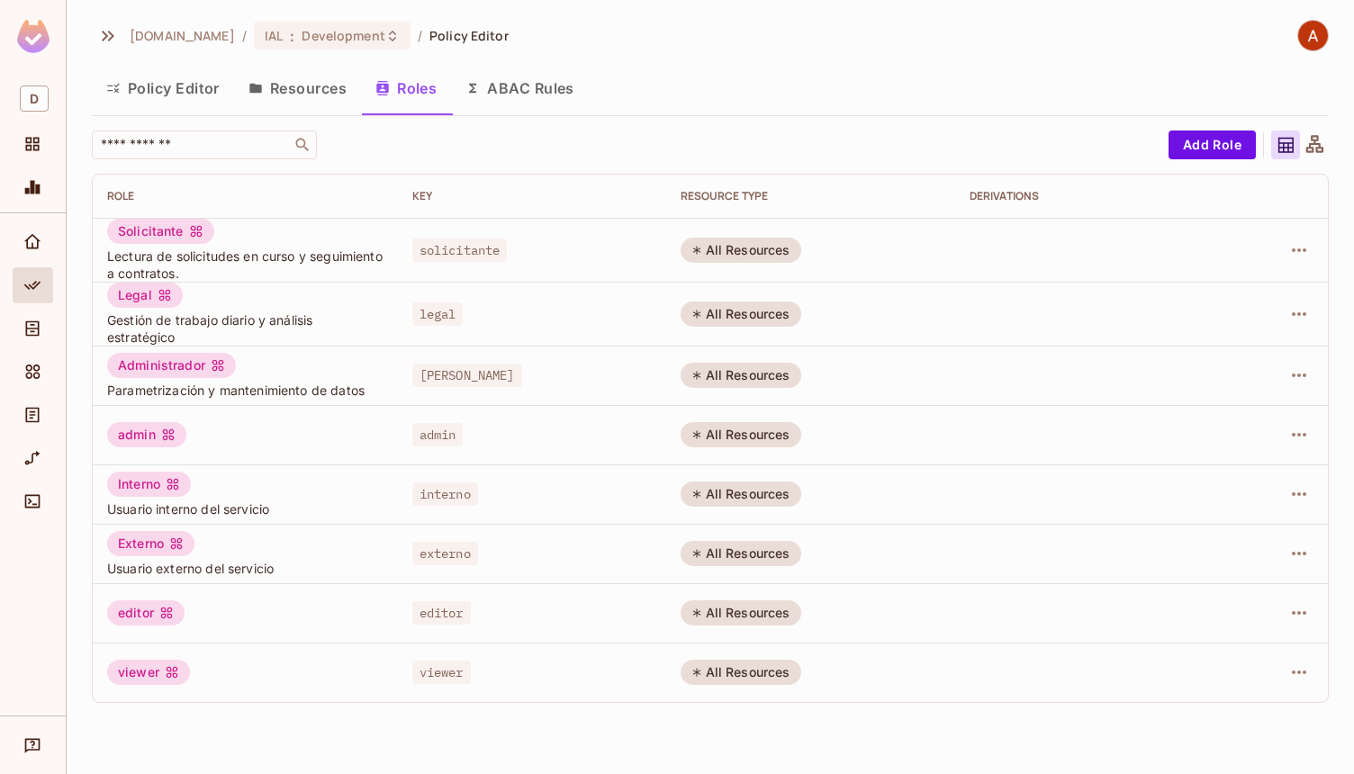
click at [302, 93] on button "Resources" at bounding box center [297, 88] width 127 height 45
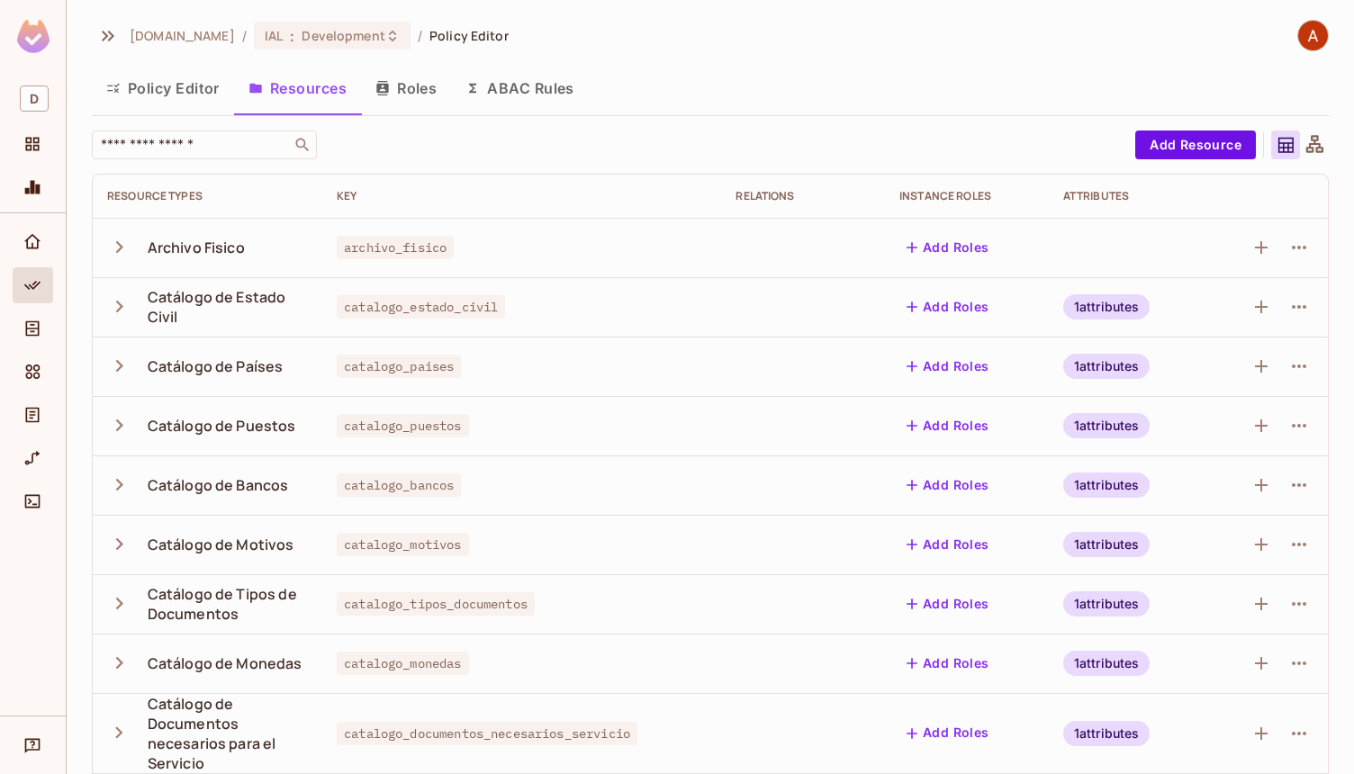
click at [119, 371] on icon "button" at bounding box center [119, 366] width 24 height 24
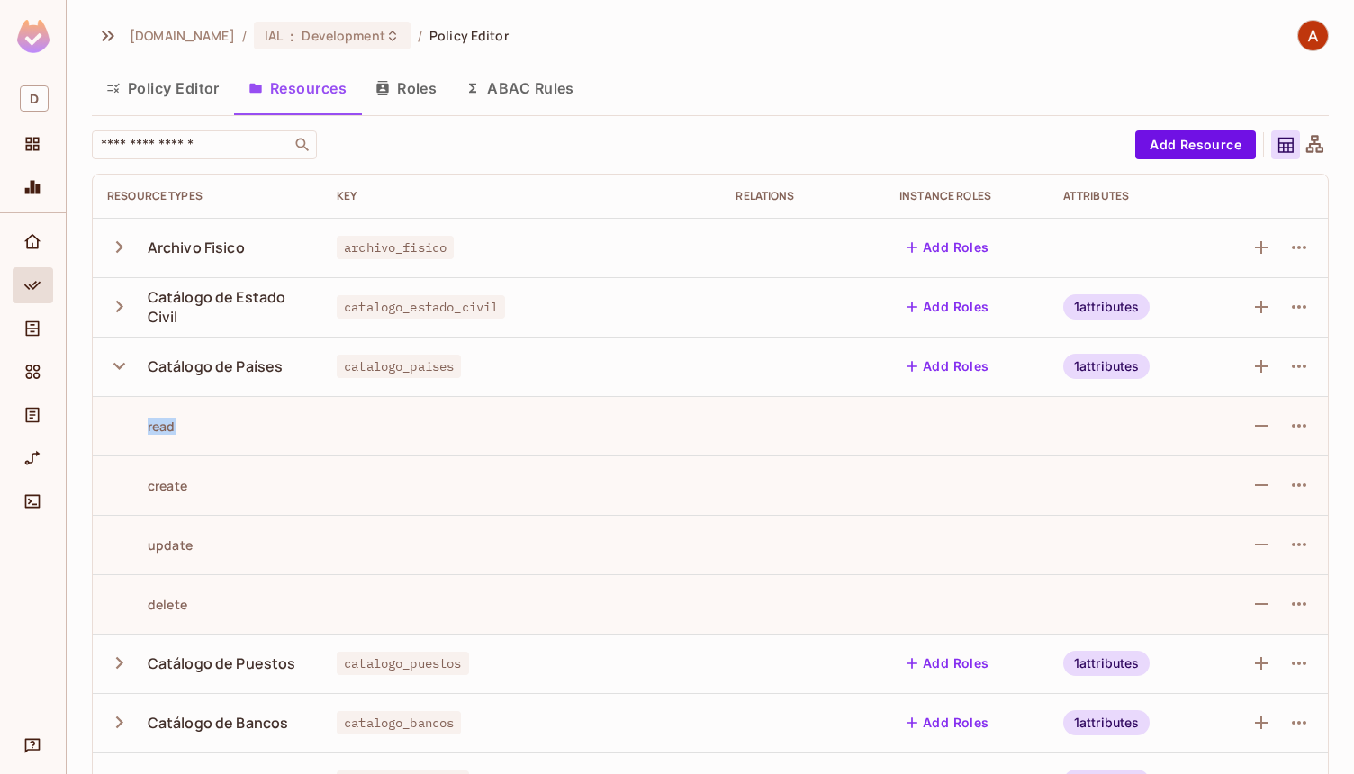
drag, startPoint x: 140, startPoint y: 434, endPoint x: 182, endPoint y: 429, distance: 41.7
click at [182, 429] on div "read" at bounding box center [207, 426] width 201 height 17
click at [122, 244] on icon "button" at bounding box center [119, 247] width 24 height 24
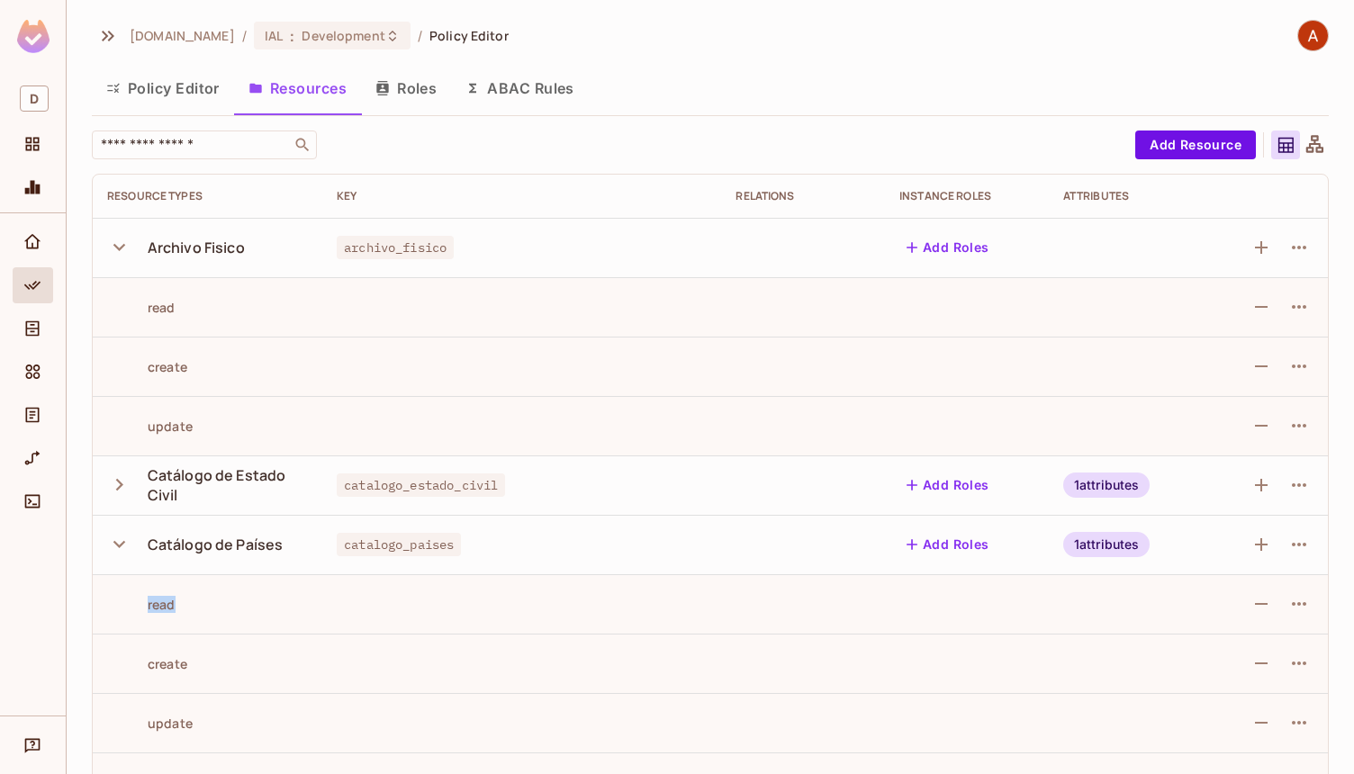
click at [122, 244] on icon "button" at bounding box center [119, 247] width 12 height 7
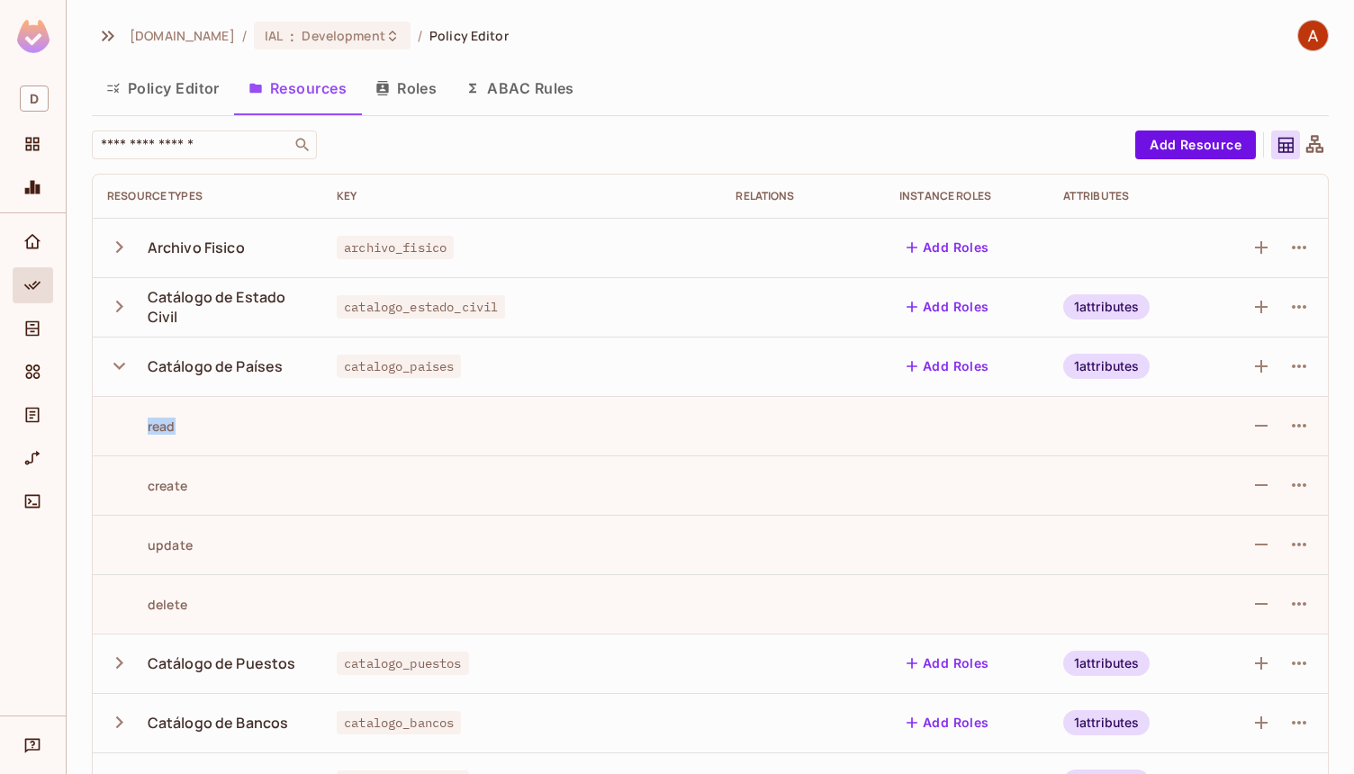
click at [122, 244] on icon "button" at bounding box center [119, 247] width 24 height 24
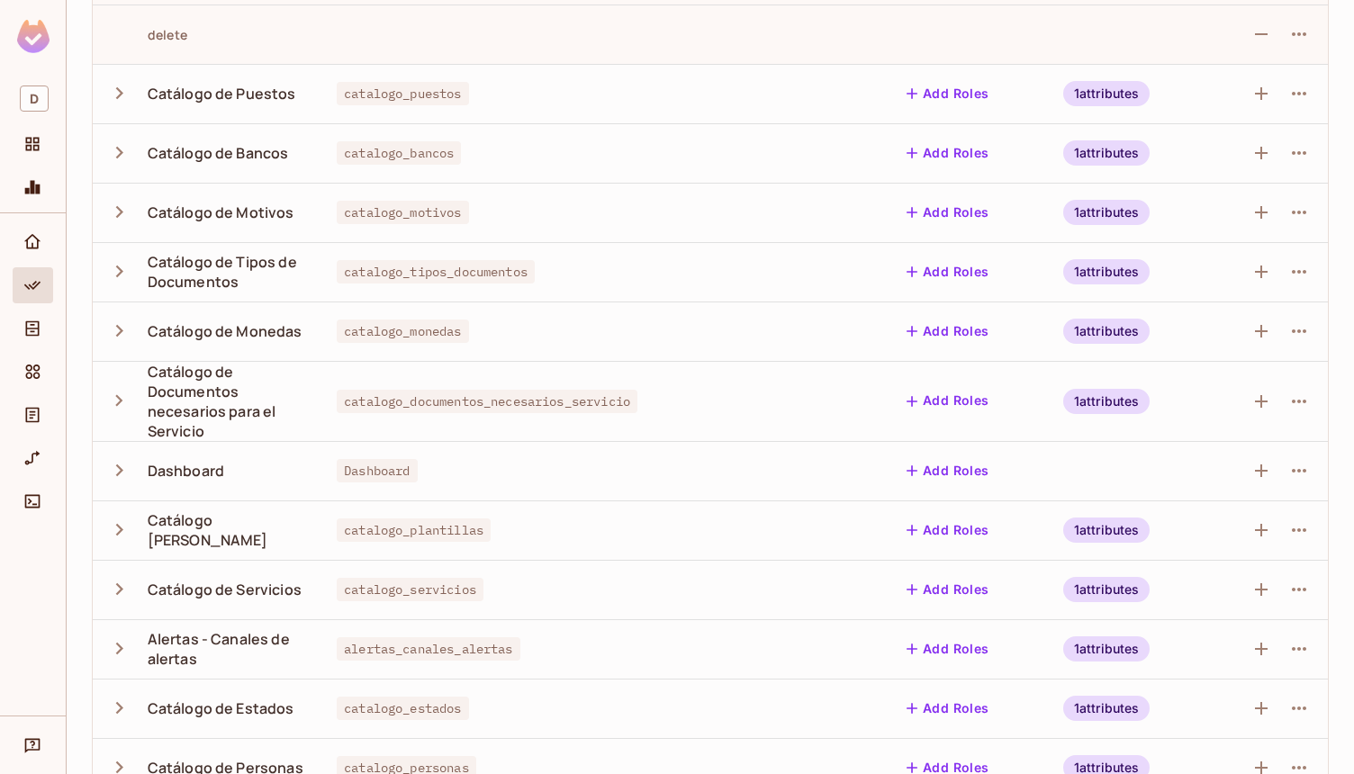
scroll to position [765, 0]
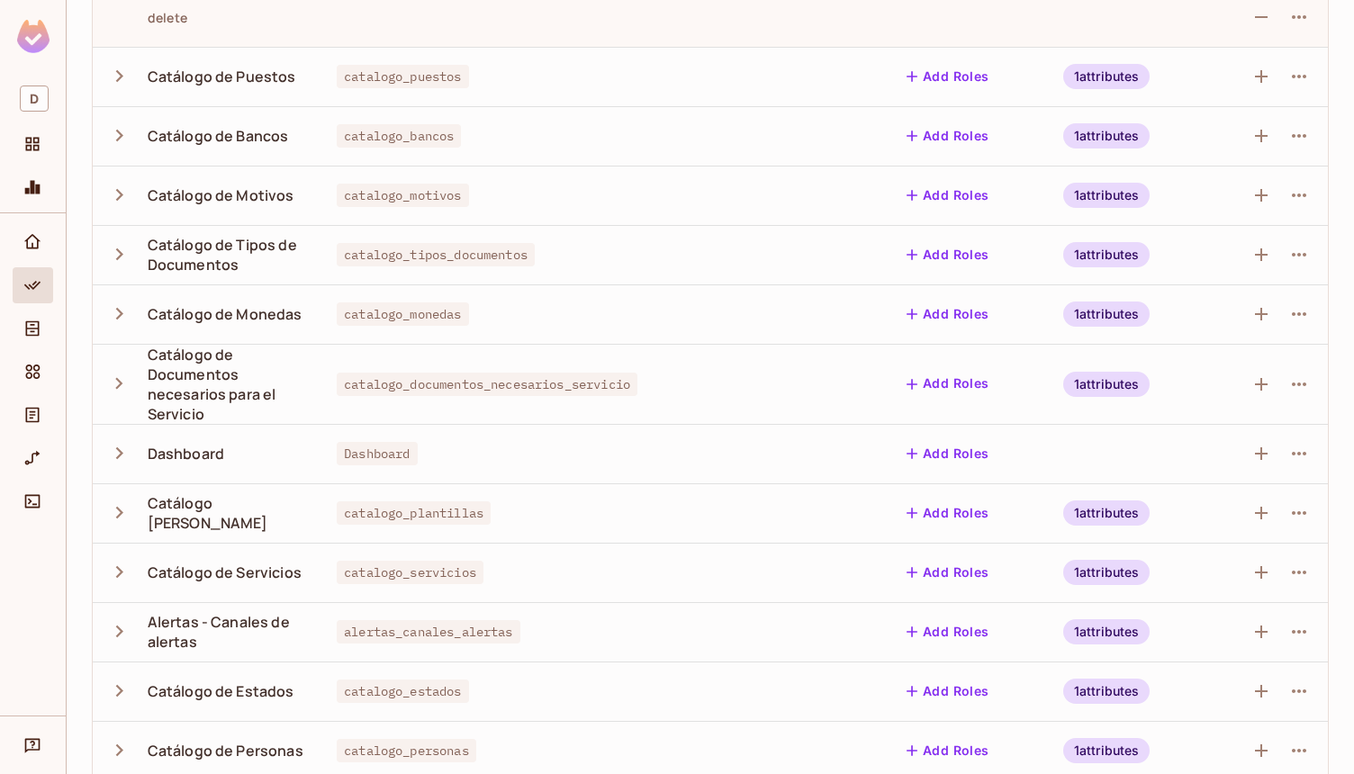
click at [122, 384] on icon "button" at bounding box center [119, 383] width 7 height 12
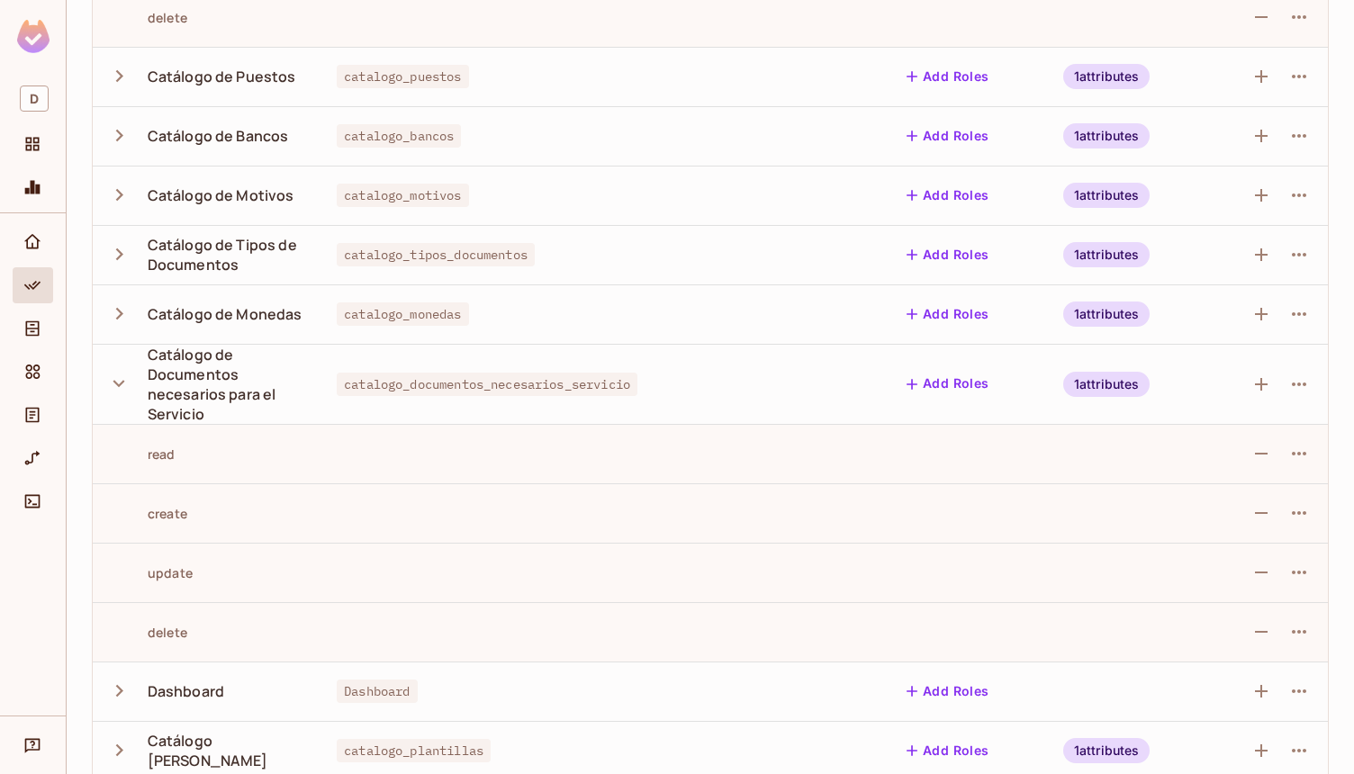
click at [122, 383] on icon "button" at bounding box center [119, 383] width 12 height 7
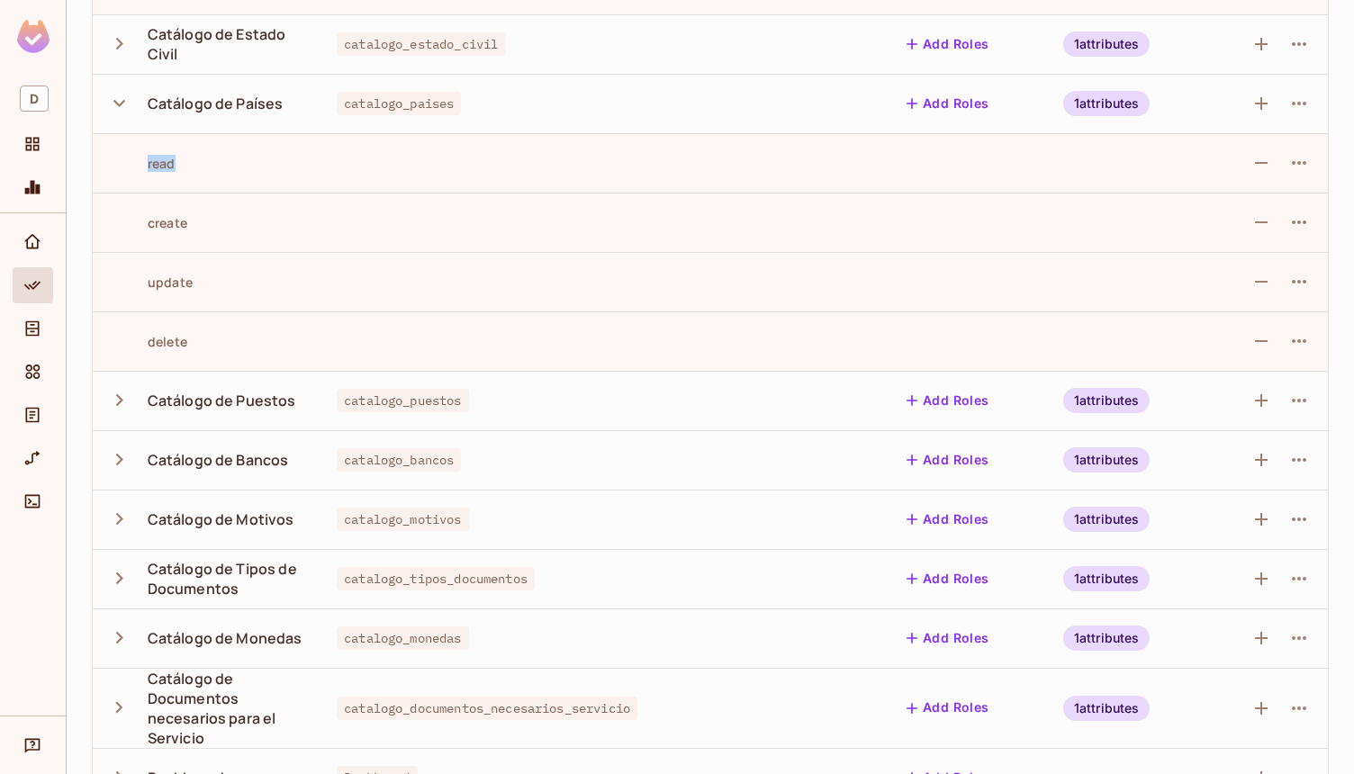
scroll to position [431, 0]
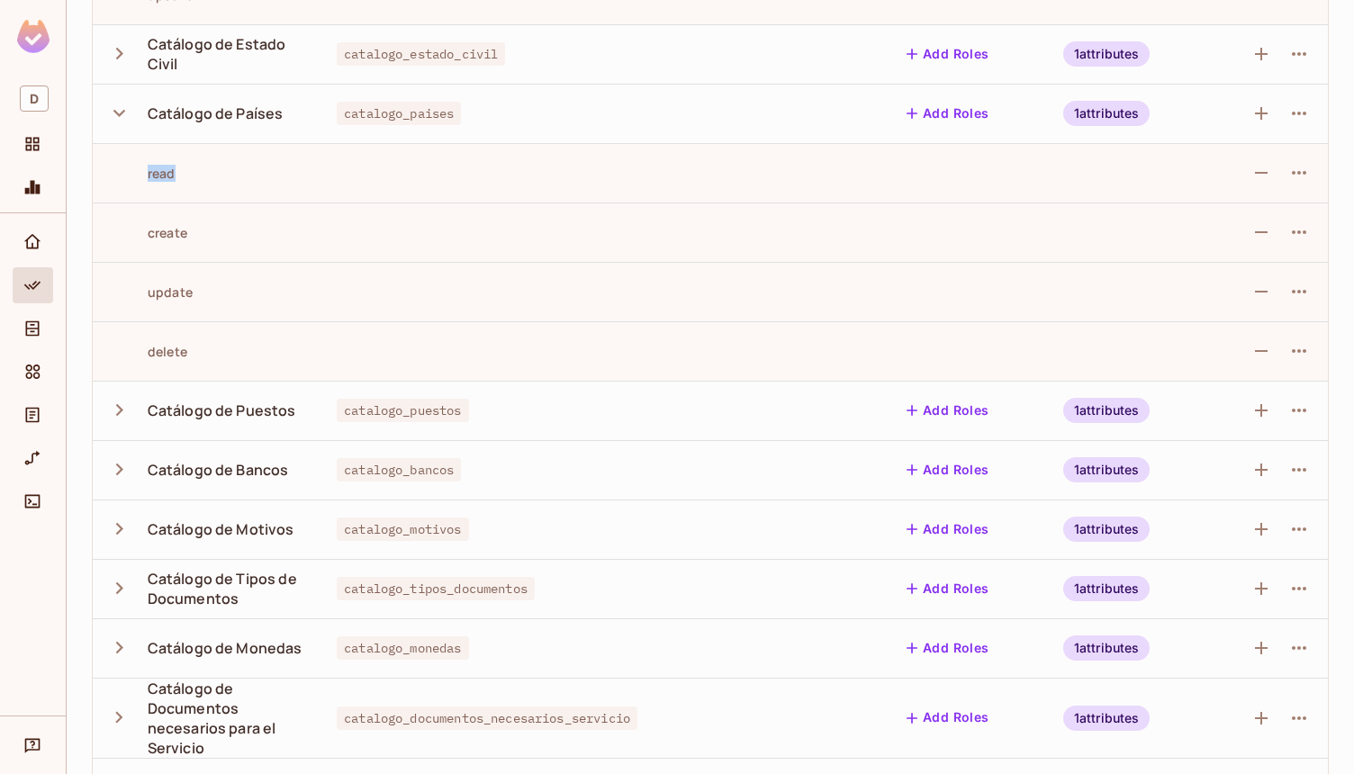
click at [121, 525] on icon "button" at bounding box center [119, 529] width 24 height 24
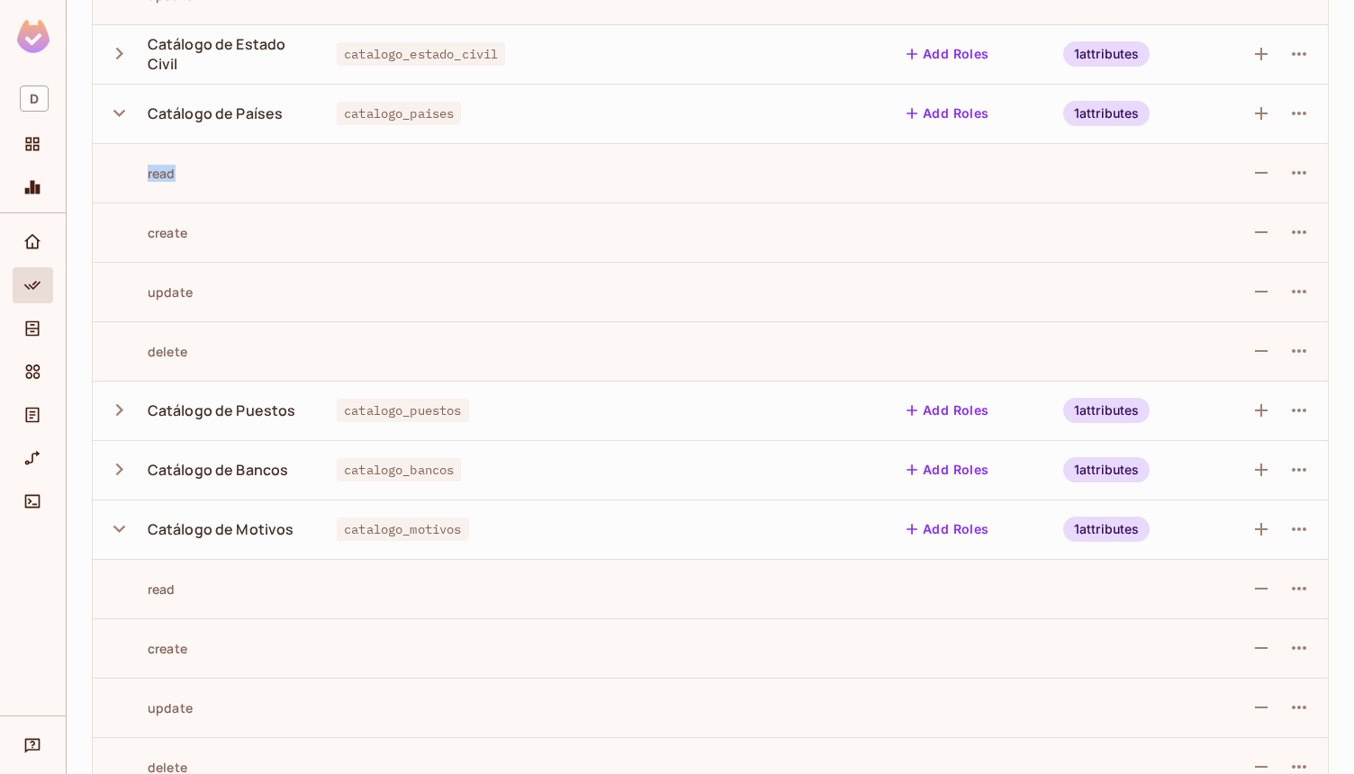
click at [121, 525] on icon "button" at bounding box center [119, 529] width 24 height 24
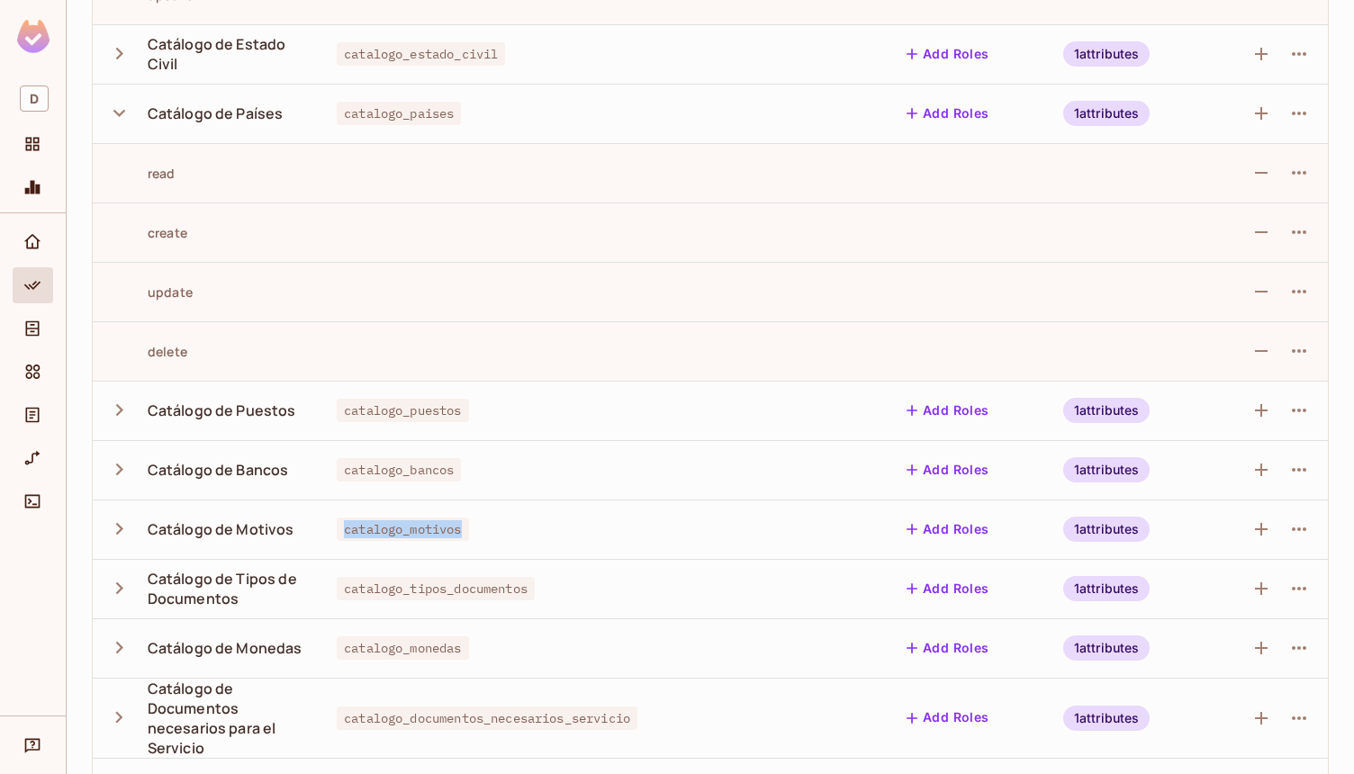
drag, startPoint x: 309, startPoint y: 531, endPoint x: 433, endPoint y: 533, distance: 124.2
click at [433, 533] on span "catalogo_motivos" at bounding box center [402, 529] width 131 height 23
click at [114, 527] on icon "button" at bounding box center [119, 529] width 24 height 24
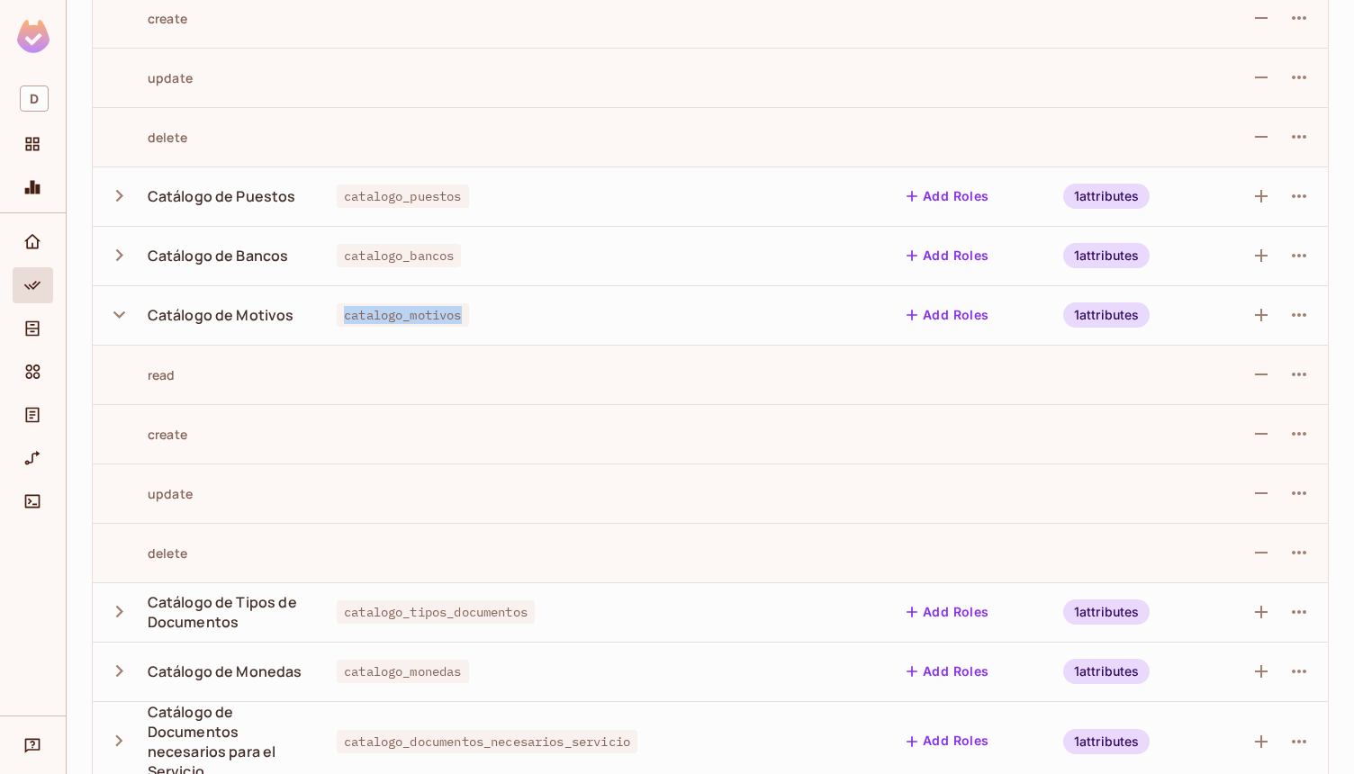
scroll to position [678, 0]
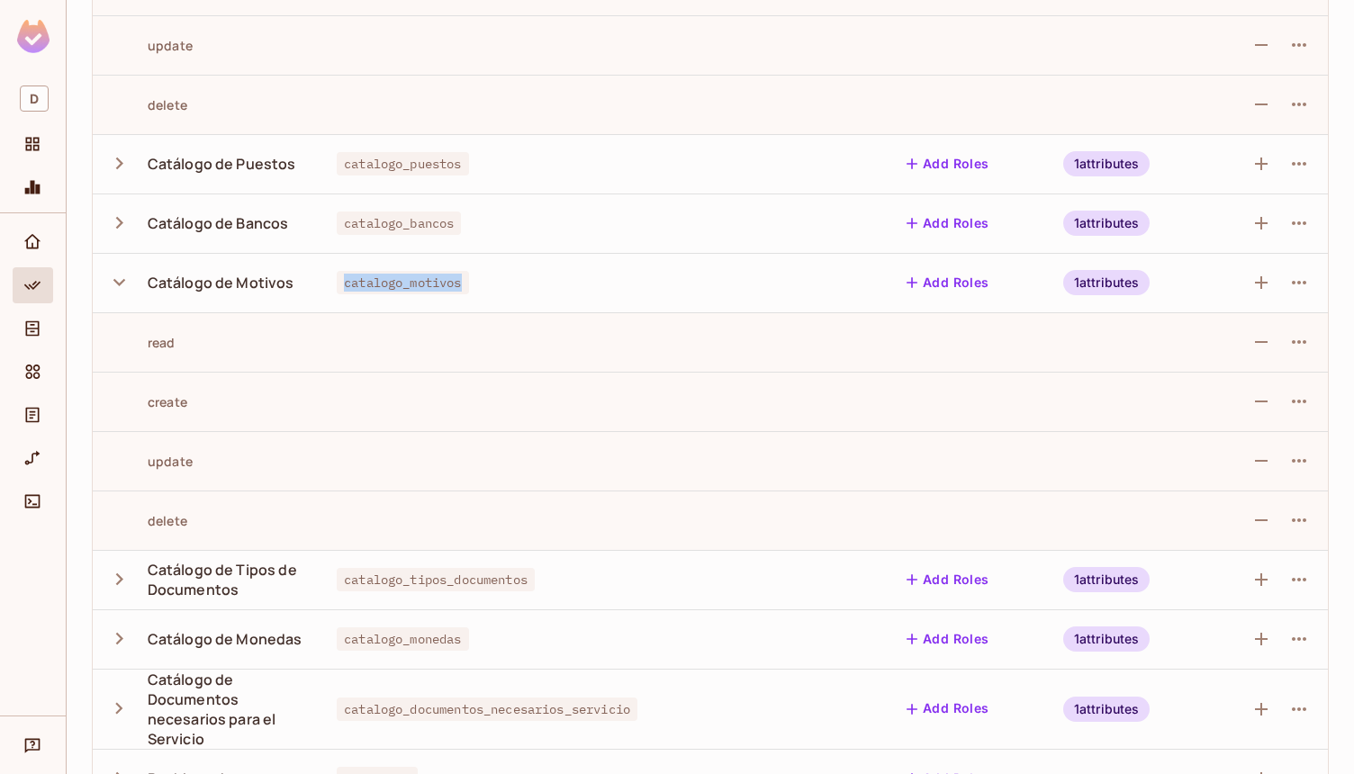
click at [169, 347] on div "read" at bounding box center [141, 342] width 68 height 17
click at [337, 285] on span "catalogo_motivos" at bounding box center [402, 282] width 131 height 23
click at [329, 314] on td at bounding box center [521, 341] width 399 height 59
click at [338, 291] on span "catalogo_motivos" at bounding box center [402, 282] width 131 height 23
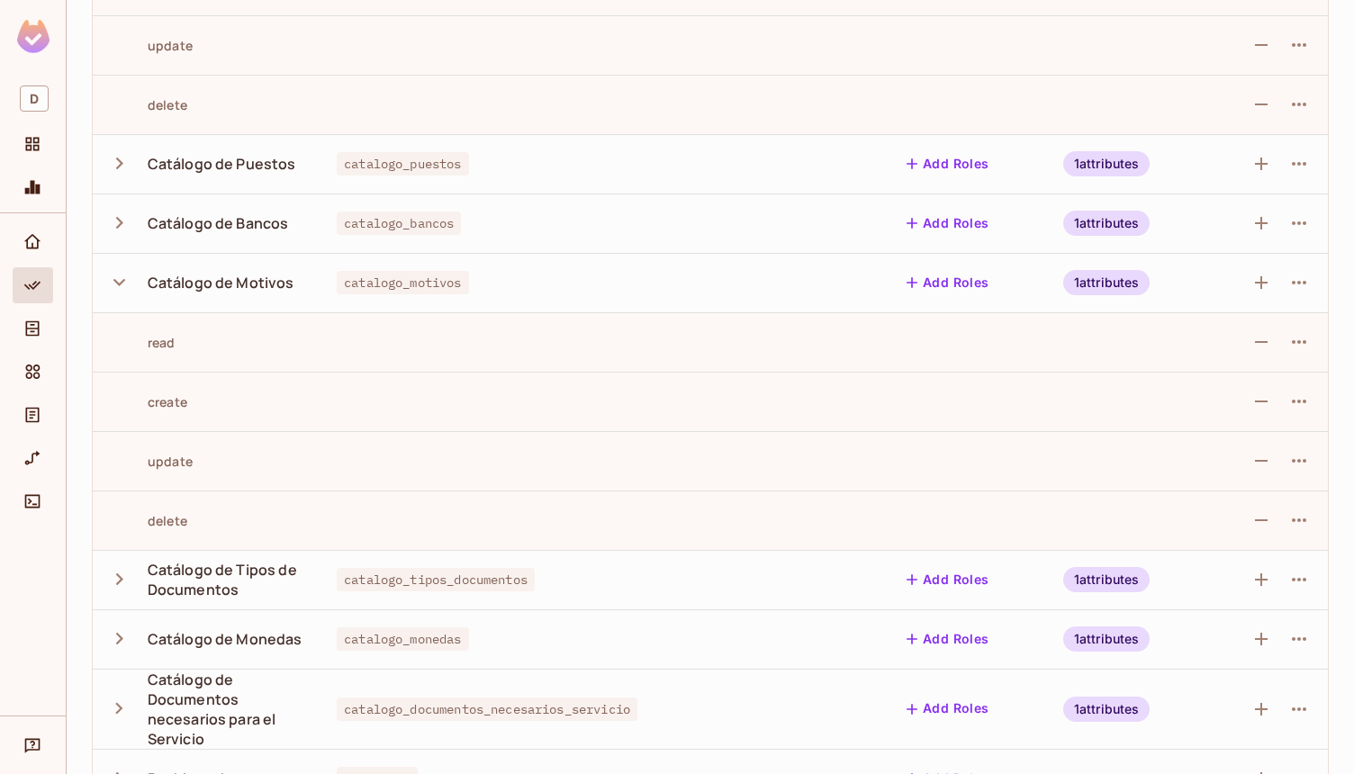
click at [338, 291] on span "catalogo_motivos" at bounding box center [402, 282] width 131 height 23
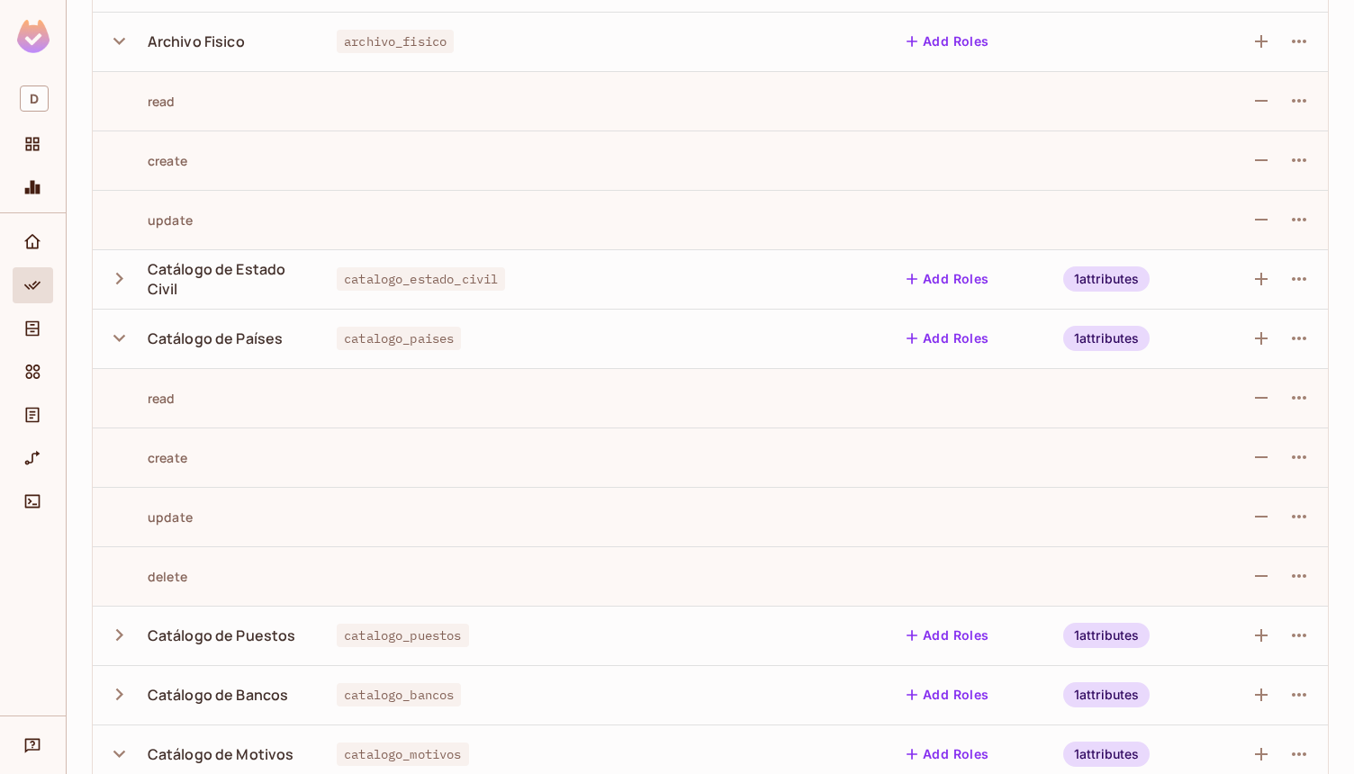
scroll to position [0, 0]
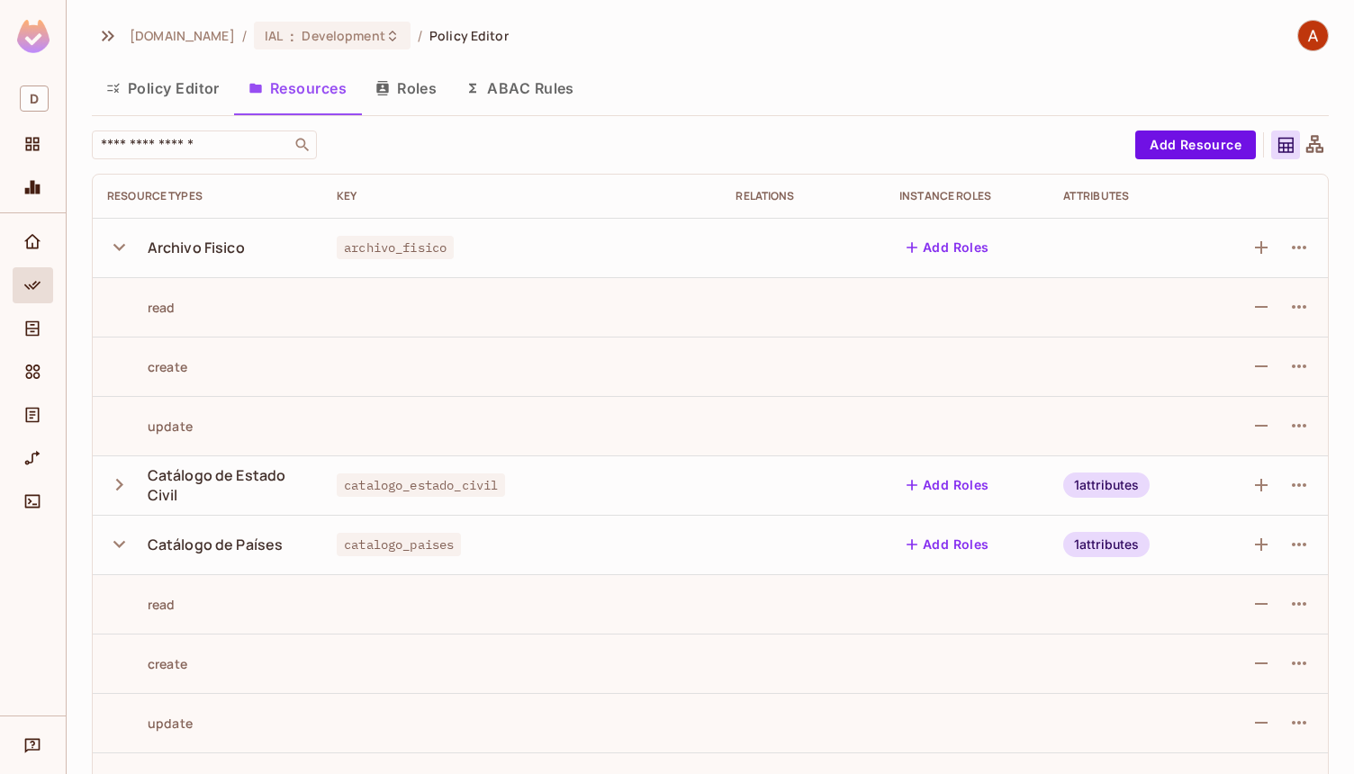
click at [154, 85] on button "Policy Editor" at bounding box center [163, 88] width 142 height 45
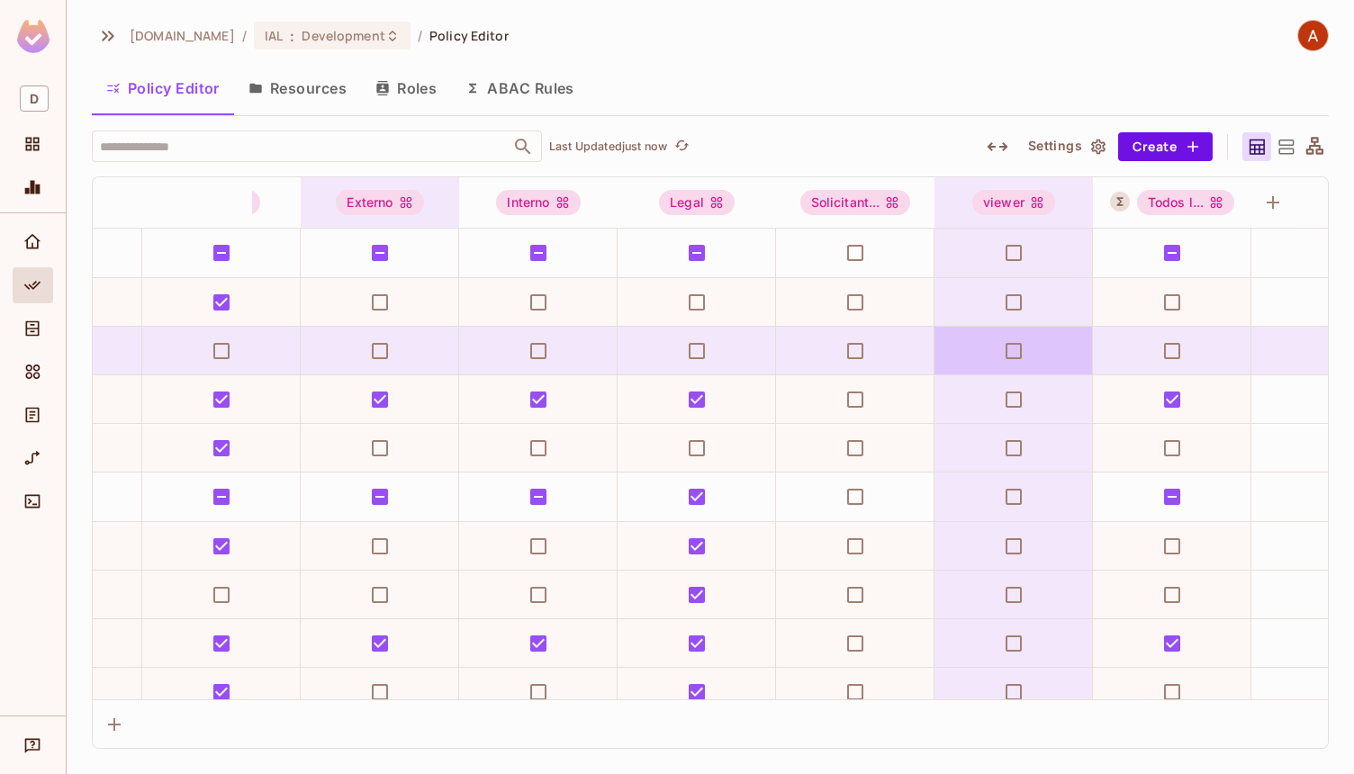
scroll to position [0, 409]
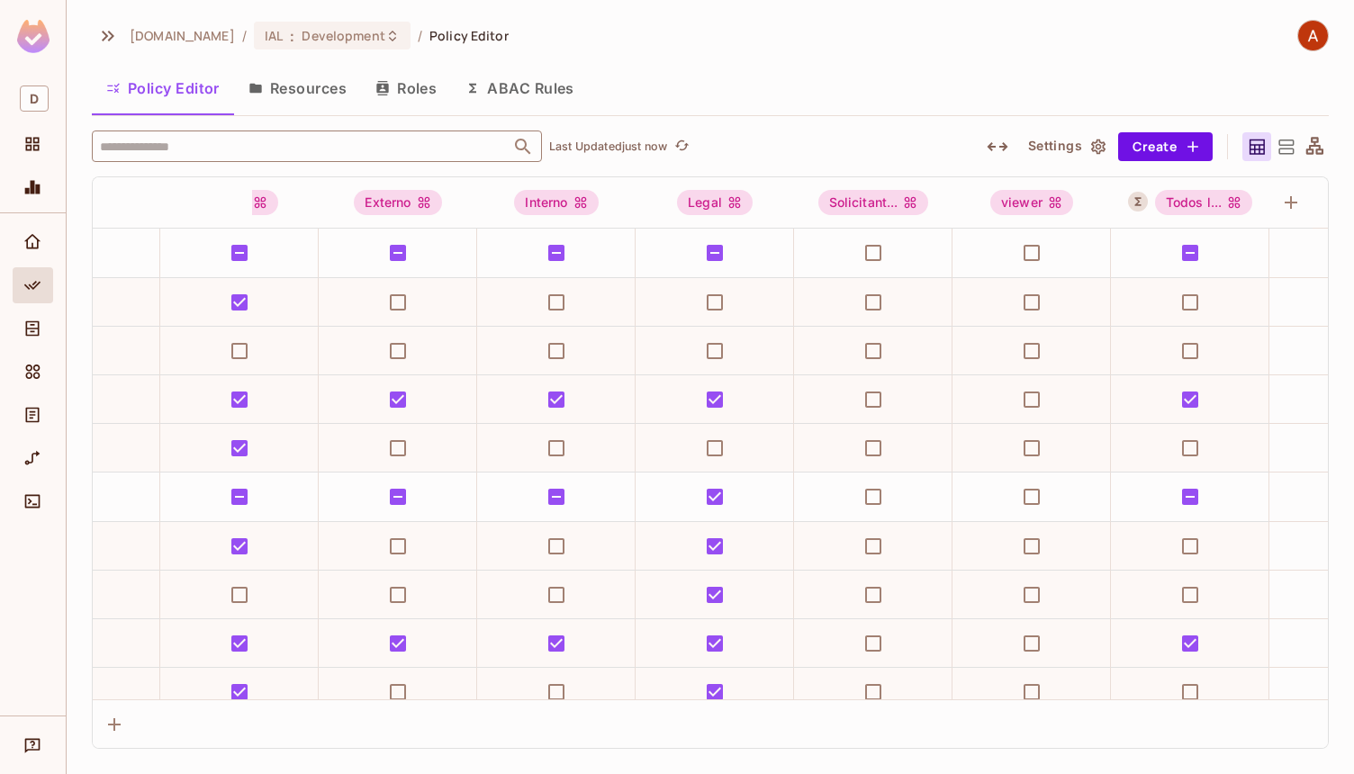
click at [284, 138] on input "text" at bounding box center [300, 147] width 411 height 32
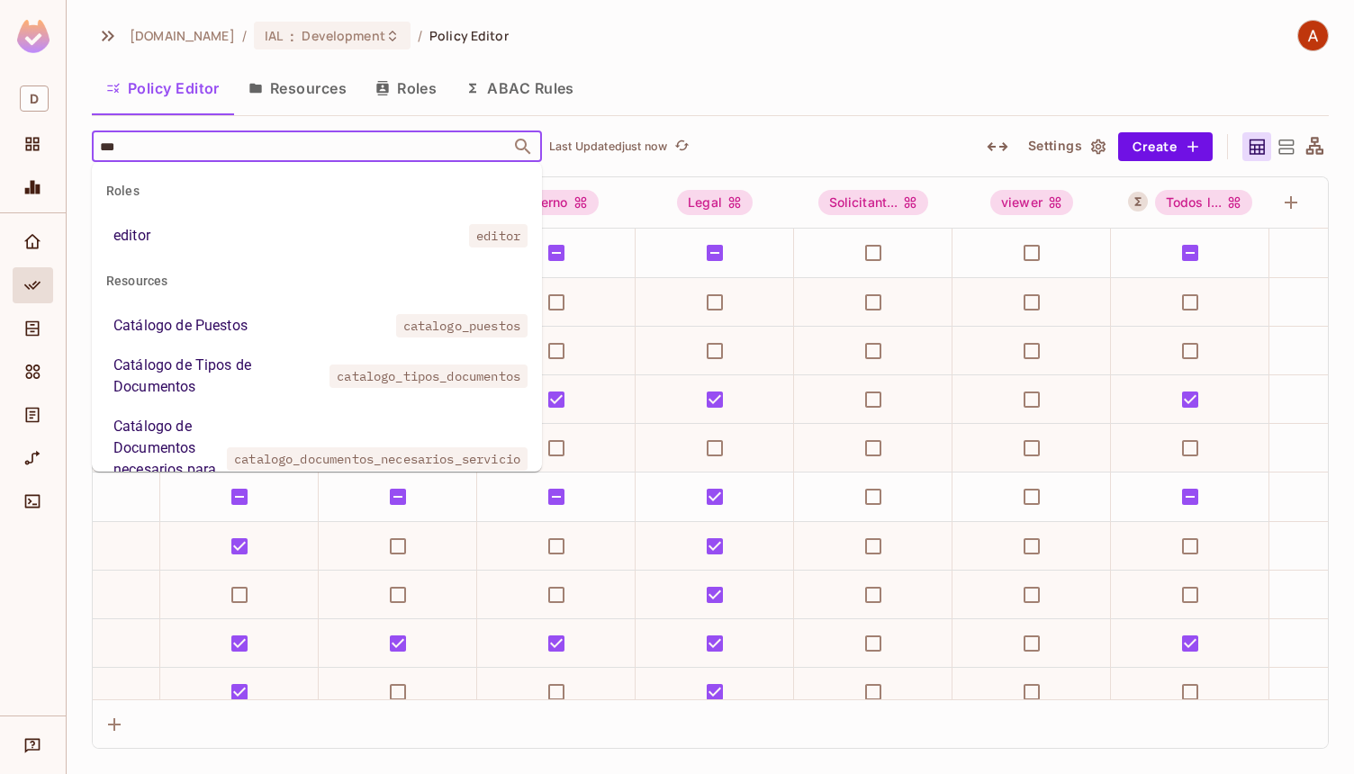
type input "****"
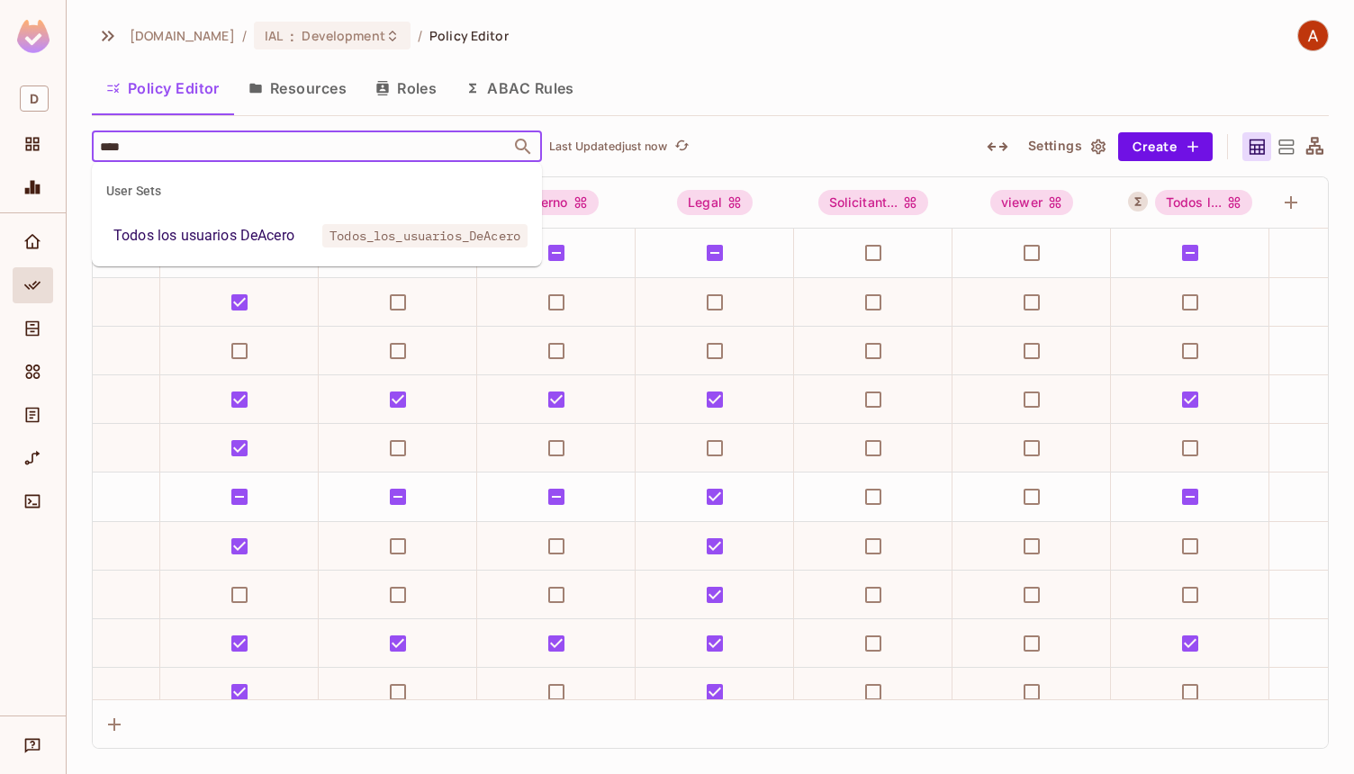
click at [154, 246] on div "Todos los usuarios DeAcero" at bounding box center [203, 236] width 181 height 22
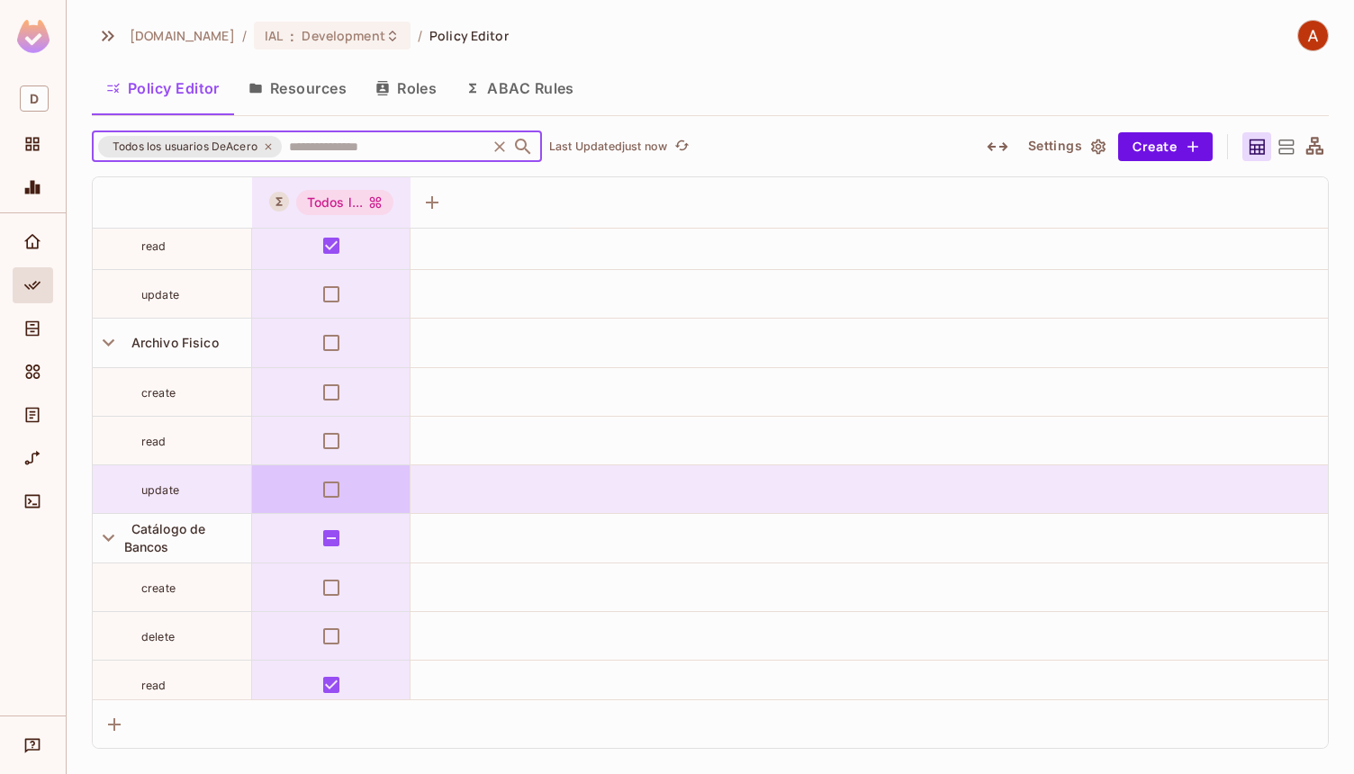
scroll to position [410, 0]
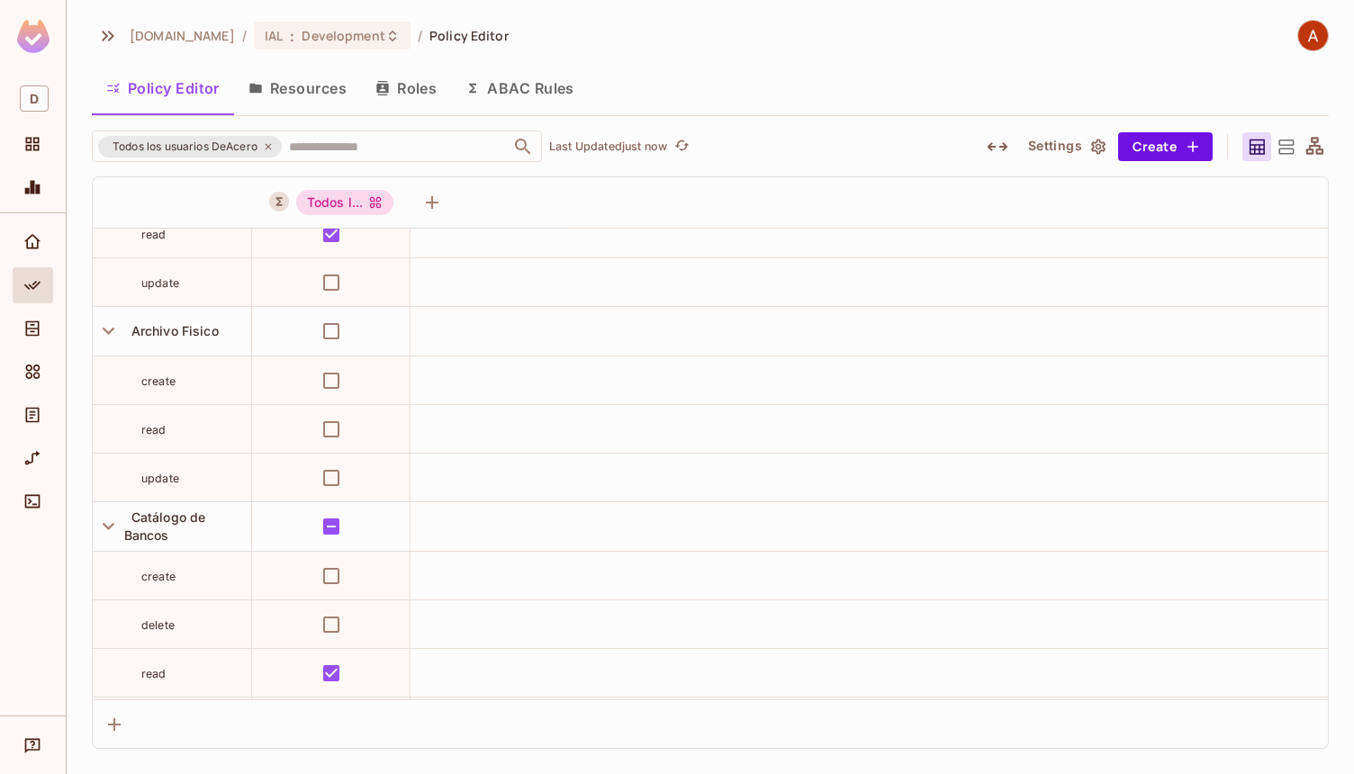
click at [719, 26] on div "[DOMAIN_NAME] / IAL : Development / Policy Editor" at bounding box center [710, 36] width 1237 height 32
click at [105, 37] on icon "button" at bounding box center [108, 36] width 13 height 11
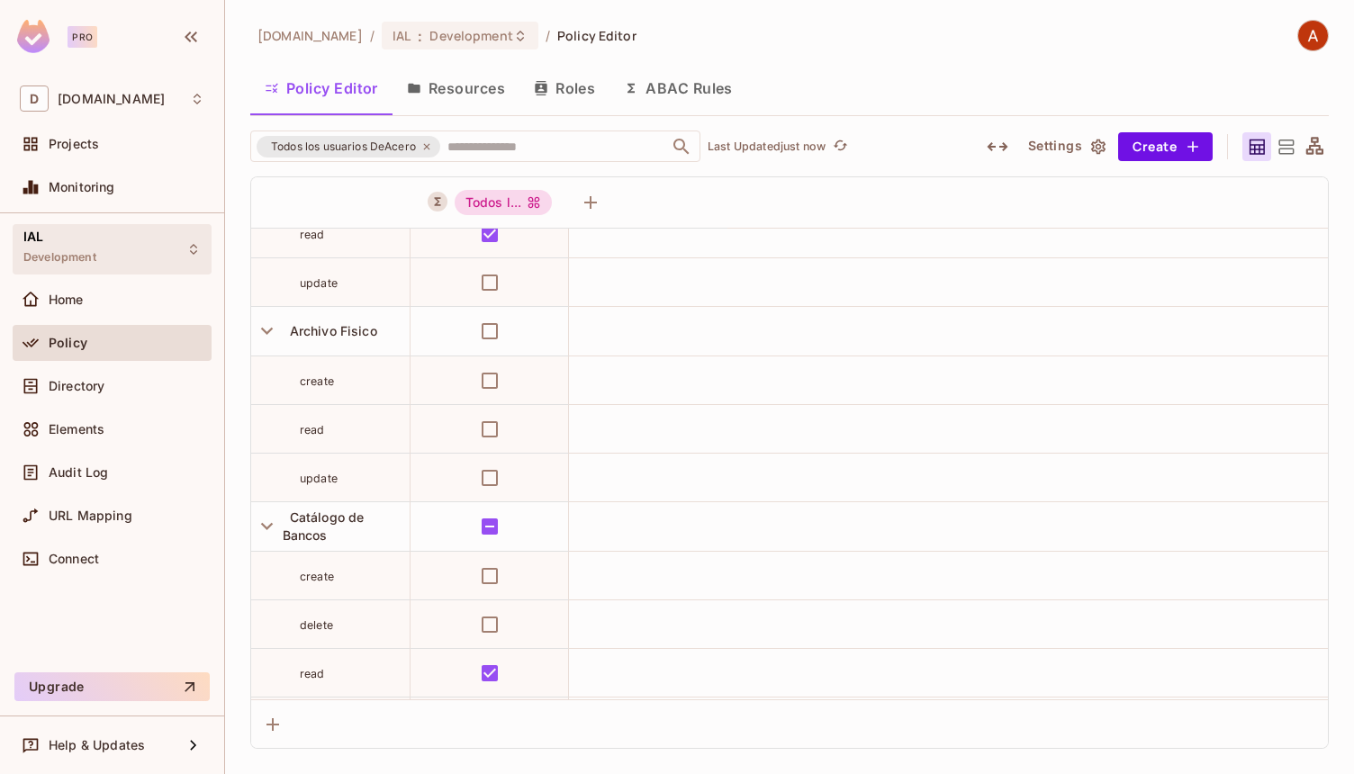
click at [133, 250] on div "IAL Development" at bounding box center [112, 249] width 199 height 50
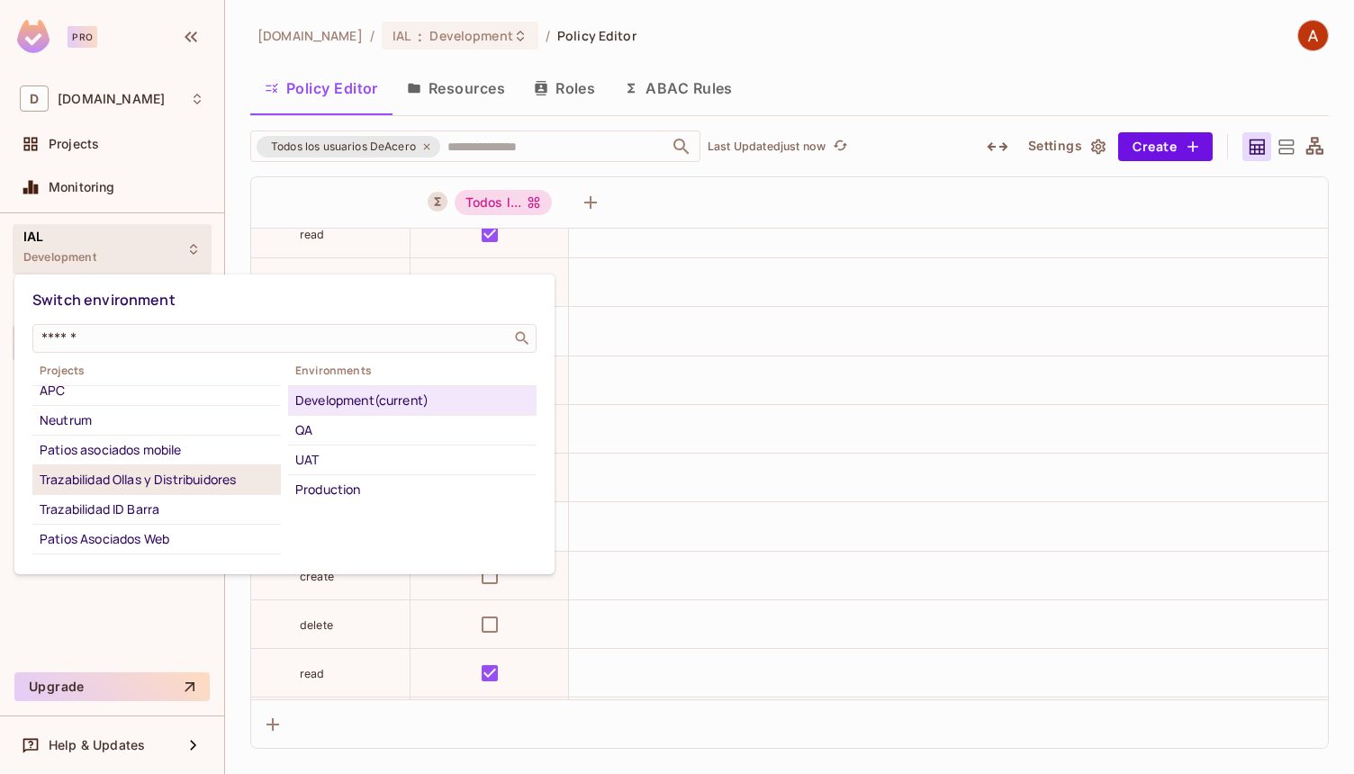
scroll to position [147, 0]
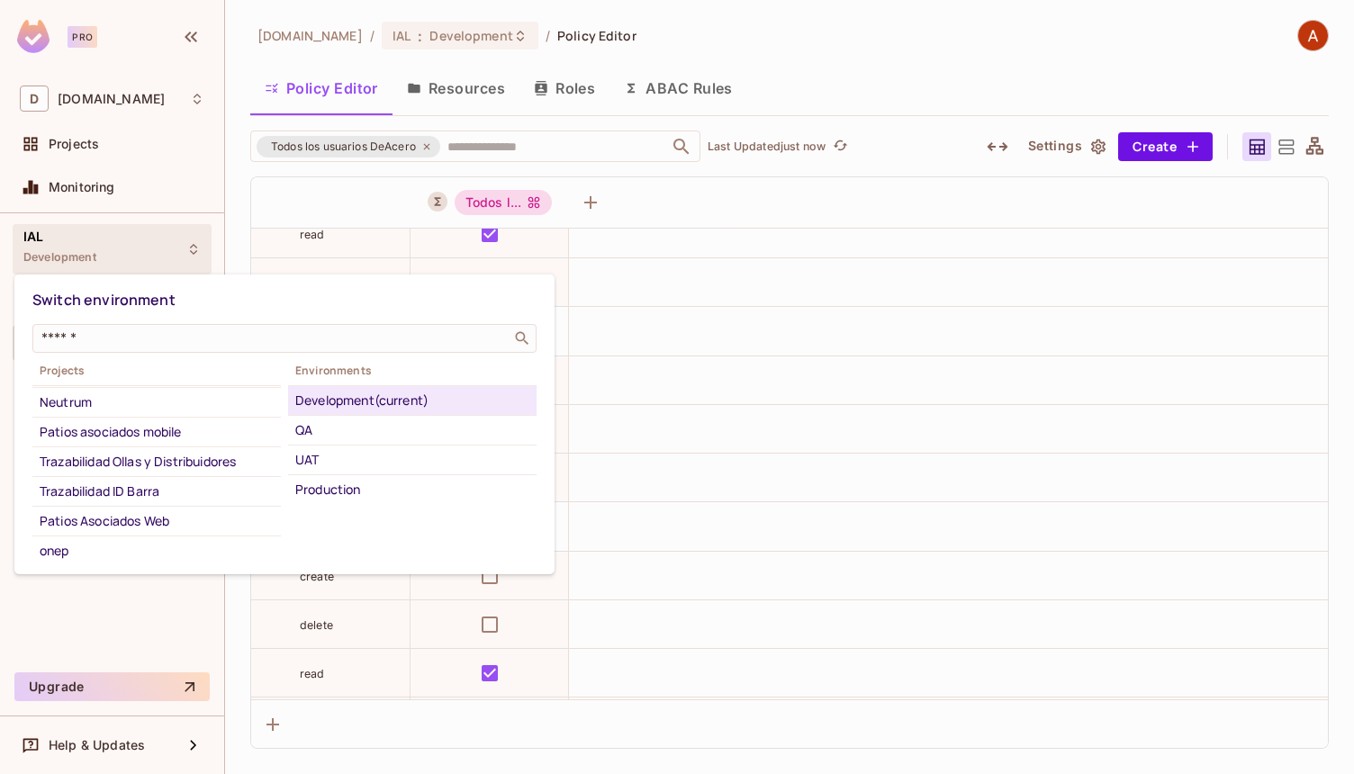
click at [767, 16] on div at bounding box center [677, 387] width 1354 height 774
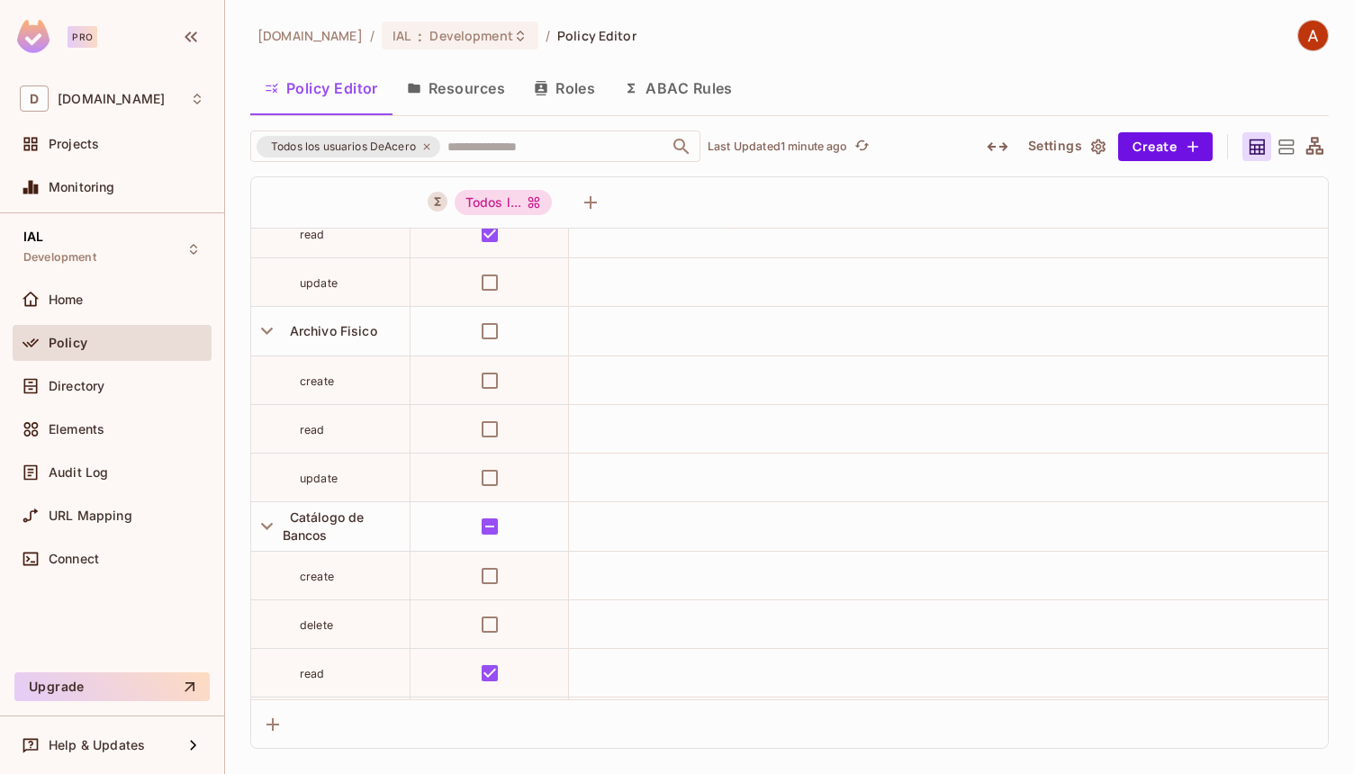
click at [891, 58] on div "[DOMAIN_NAME] / IAL : Development / Policy Editor Policy Editor Resources Roles…" at bounding box center [789, 384] width 1078 height 729
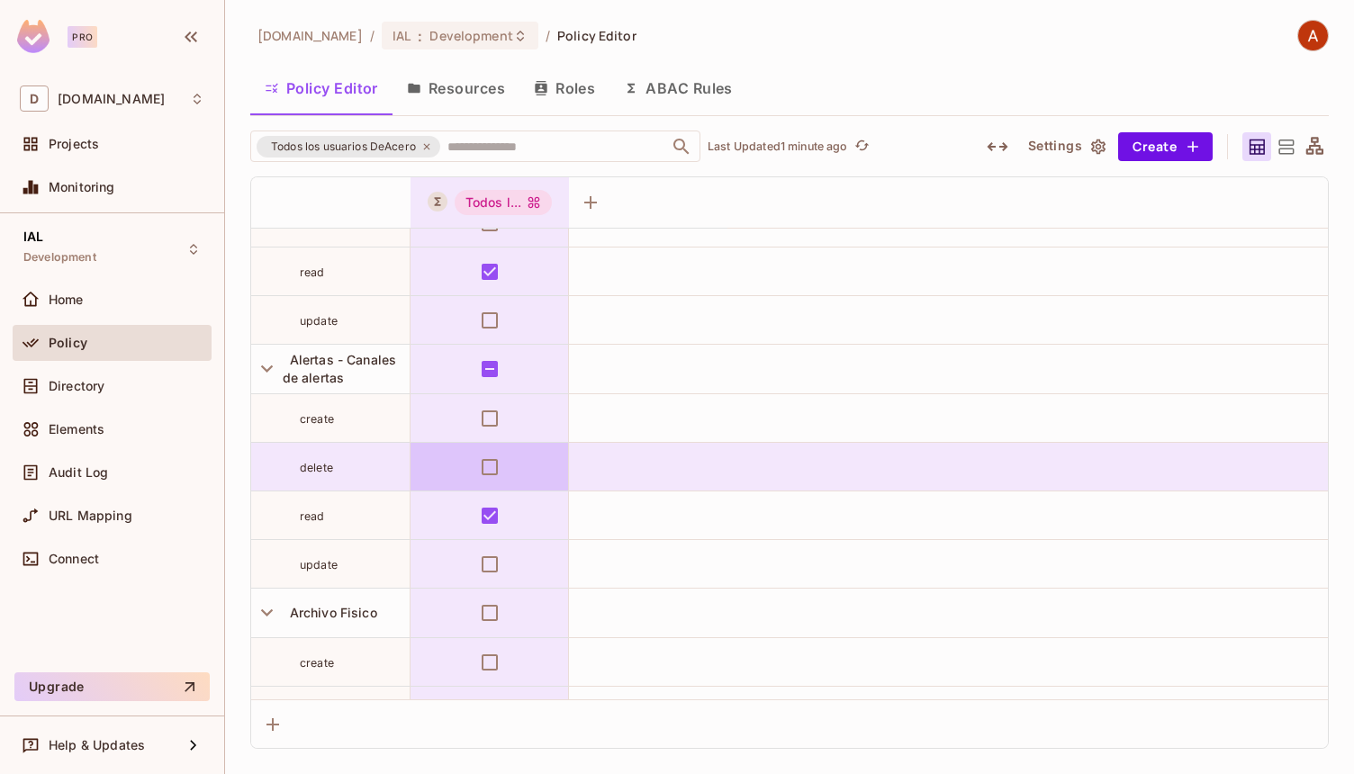
scroll to position [35, 0]
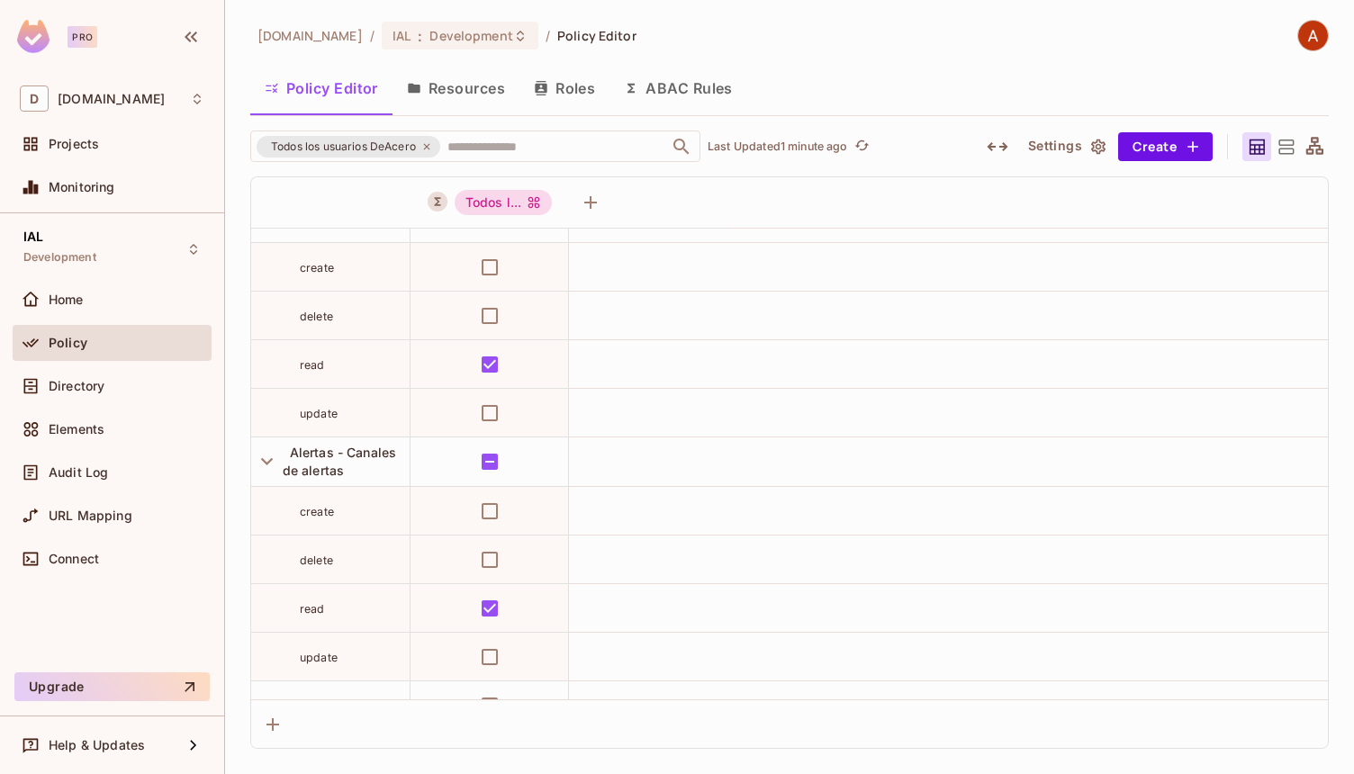
click at [812, 26] on div "[DOMAIN_NAME] / IAL : Development / Policy Editor" at bounding box center [789, 36] width 1078 height 32
click at [810, 36] on div "[DOMAIN_NAME] / IAL : Development / Policy Editor" at bounding box center [789, 36] width 1078 height 32
click at [801, 48] on div "[DOMAIN_NAME] / IAL : Development / Policy Editor" at bounding box center [789, 36] width 1078 height 32
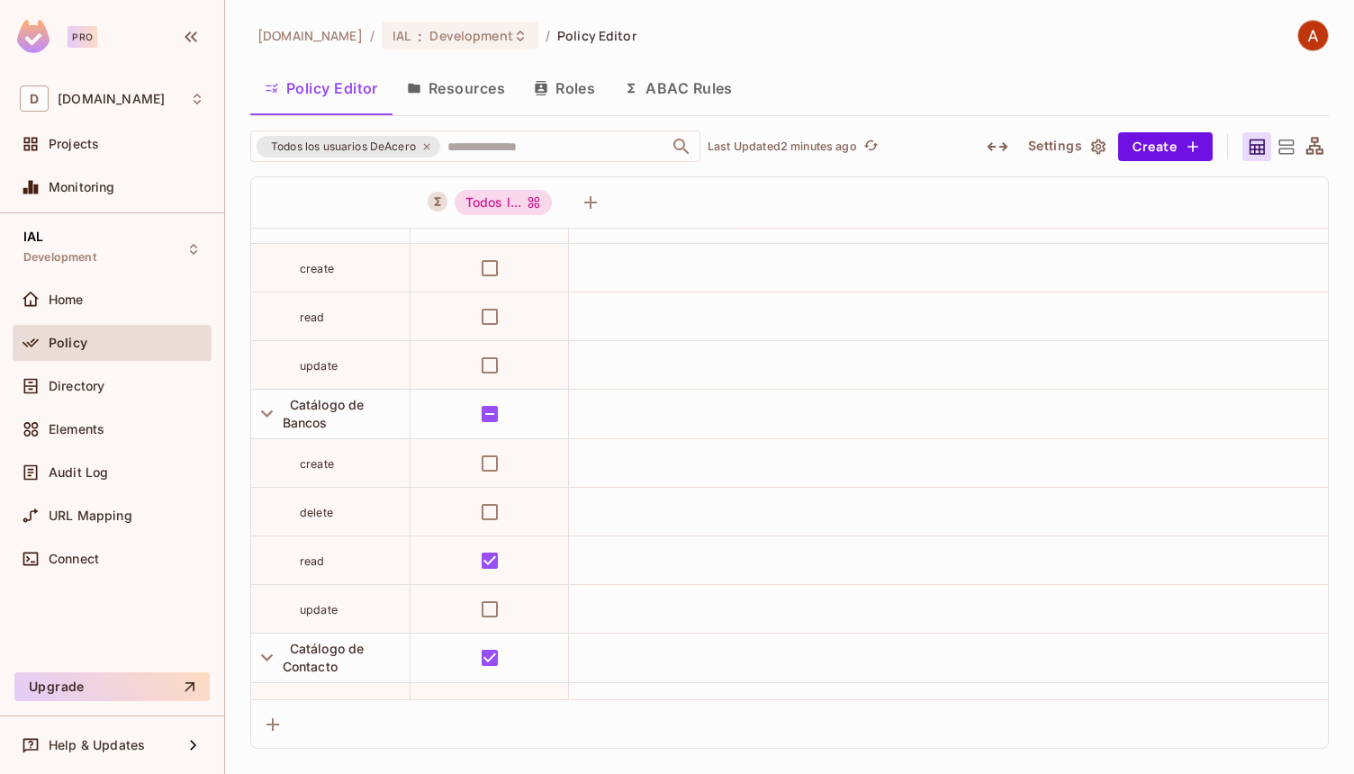
scroll to position [582, 0]
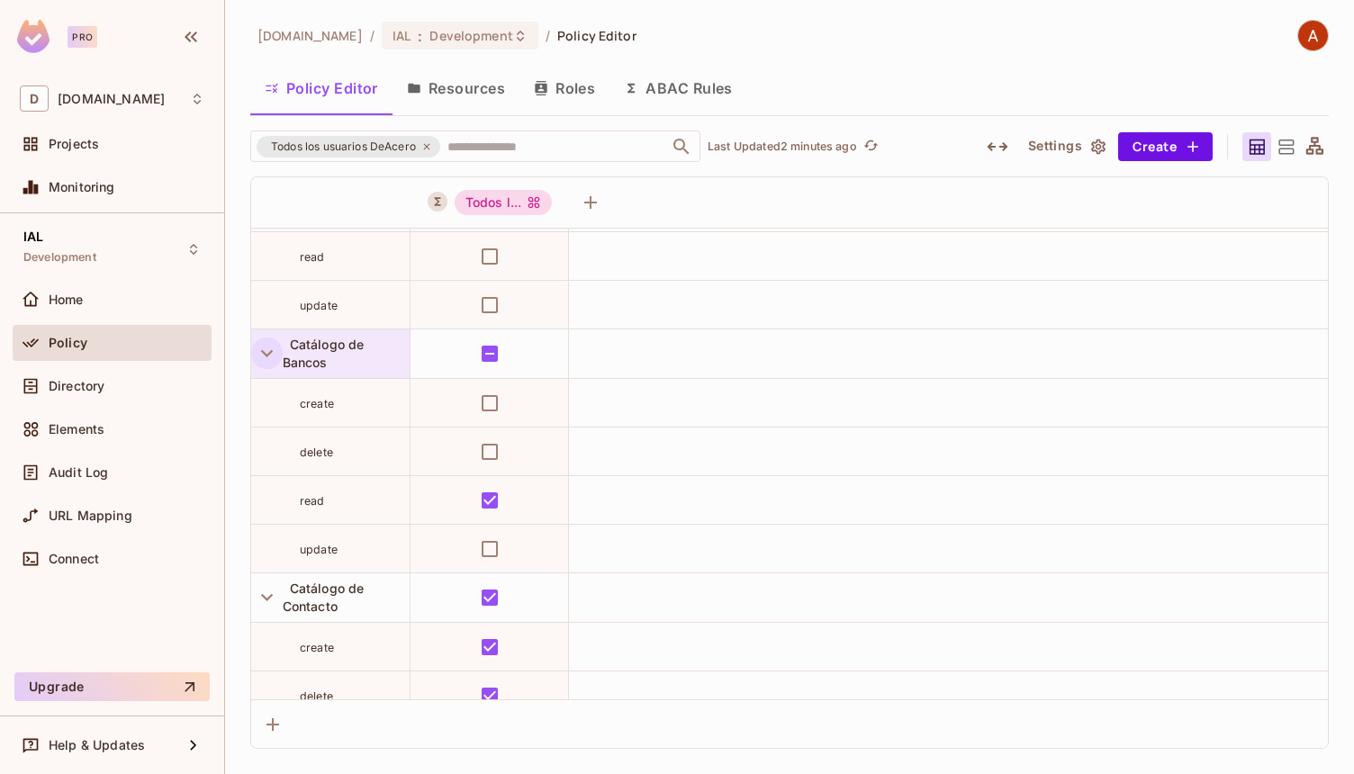
click at [264, 356] on icon "button" at bounding box center [267, 353] width 24 height 24
click at [273, 350] on icon "button" at bounding box center [267, 353] width 24 height 24
drag, startPoint x: 348, startPoint y: 362, endPoint x: 291, endPoint y: 340, distance: 61.5
click at [291, 340] on div "Catálogo de Bancos" at bounding box center [346, 354] width 127 height 36
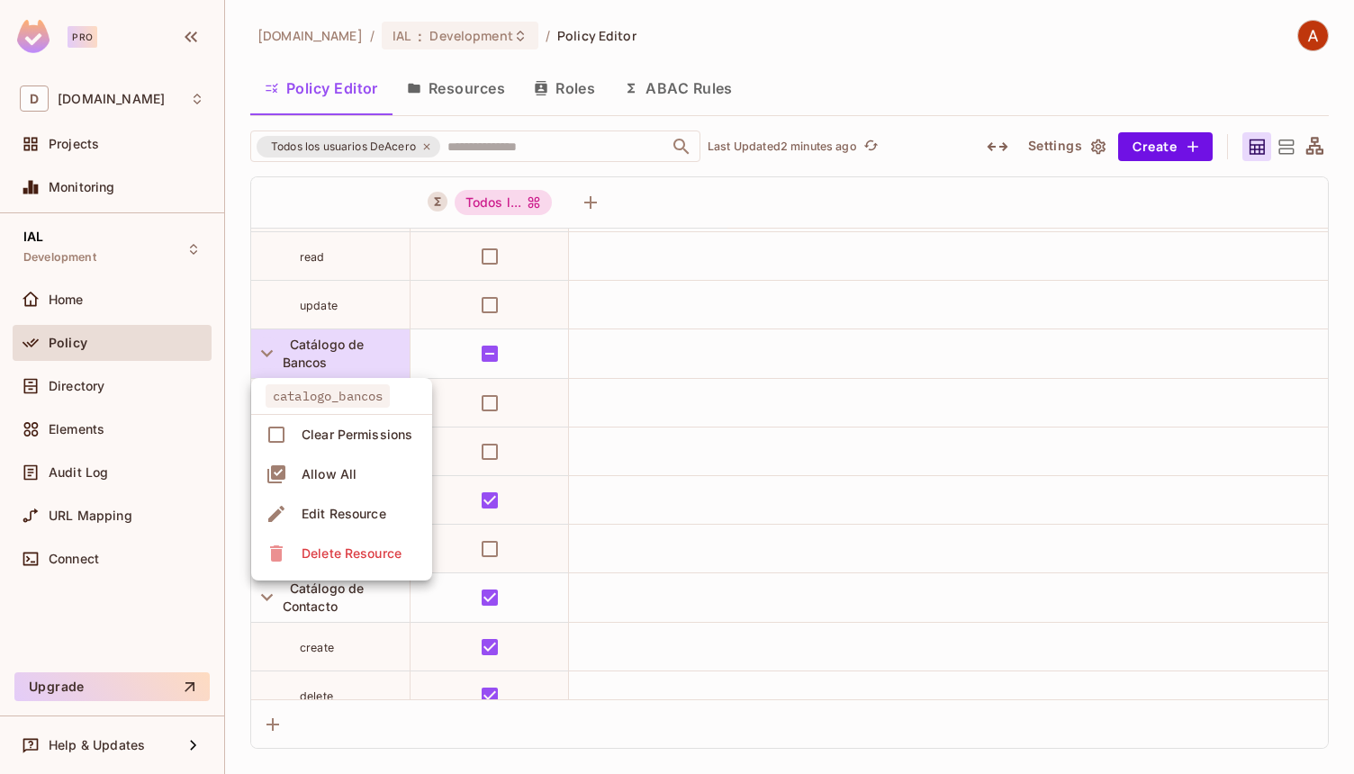
click at [870, 68] on div at bounding box center [677, 387] width 1354 height 774
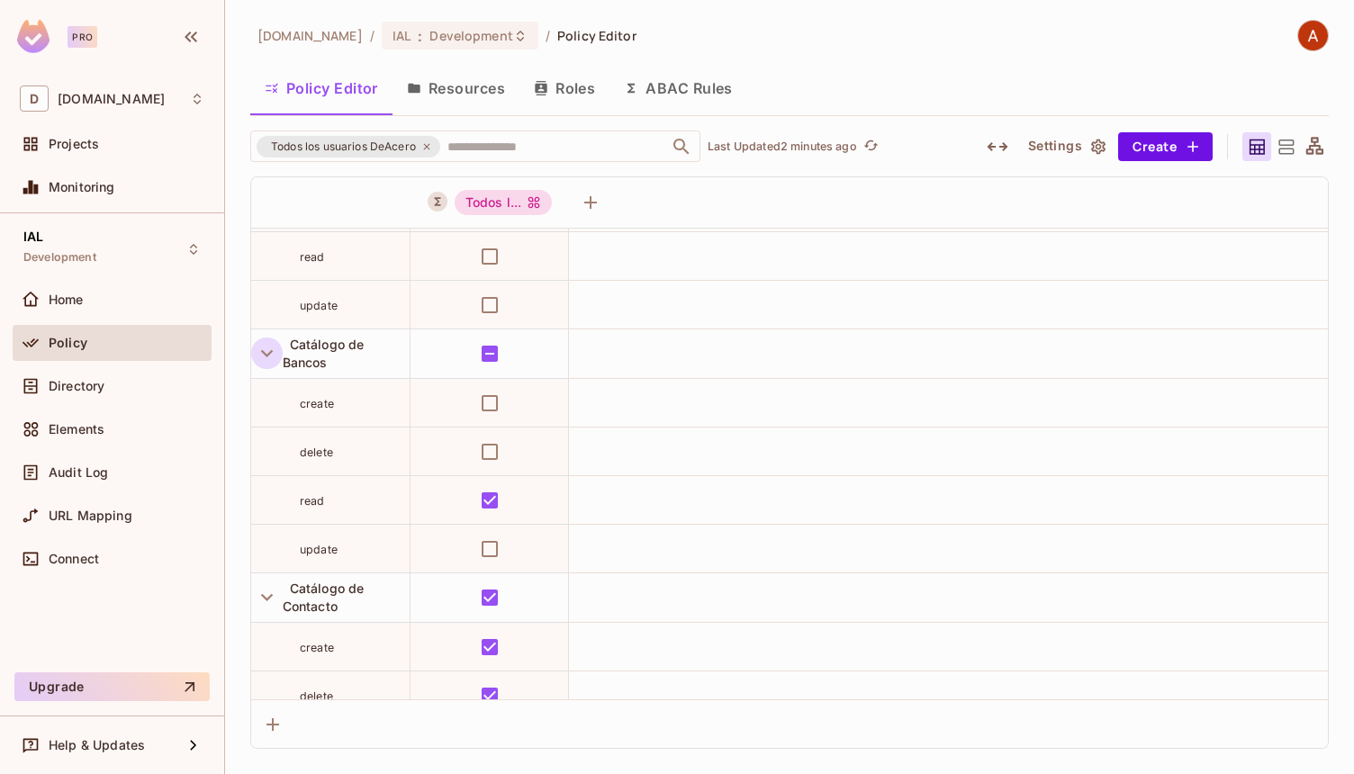
click at [937, 33] on div "[DOMAIN_NAME] / IAL : Development / Policy Editor" at bounding box center [789, 36] width 1078 height 32
click at [946, 38] on div "[DOMAIN_NAME] / IAL : Development / Policy Editor" at bounding box center [789, 36] width 1078 height 32
click at [947, 41] on div "[DOMAIN_NAME] / IAL : Development / Policy Editor" at bounding box center [789, 36] width 1078 height 32
click at [947, 42] on div "[DOMAIN_NAME] / IAL : Development / Policy Editor" at bounding box center [789, 36] width 1078 height 32
click at [1007, 53] on div "[DOMAIN_NAME] / IAL : Development / Policy Editor Policy Editor Resources Roles…" at bounding box center [789, 384] width 1078 height 729
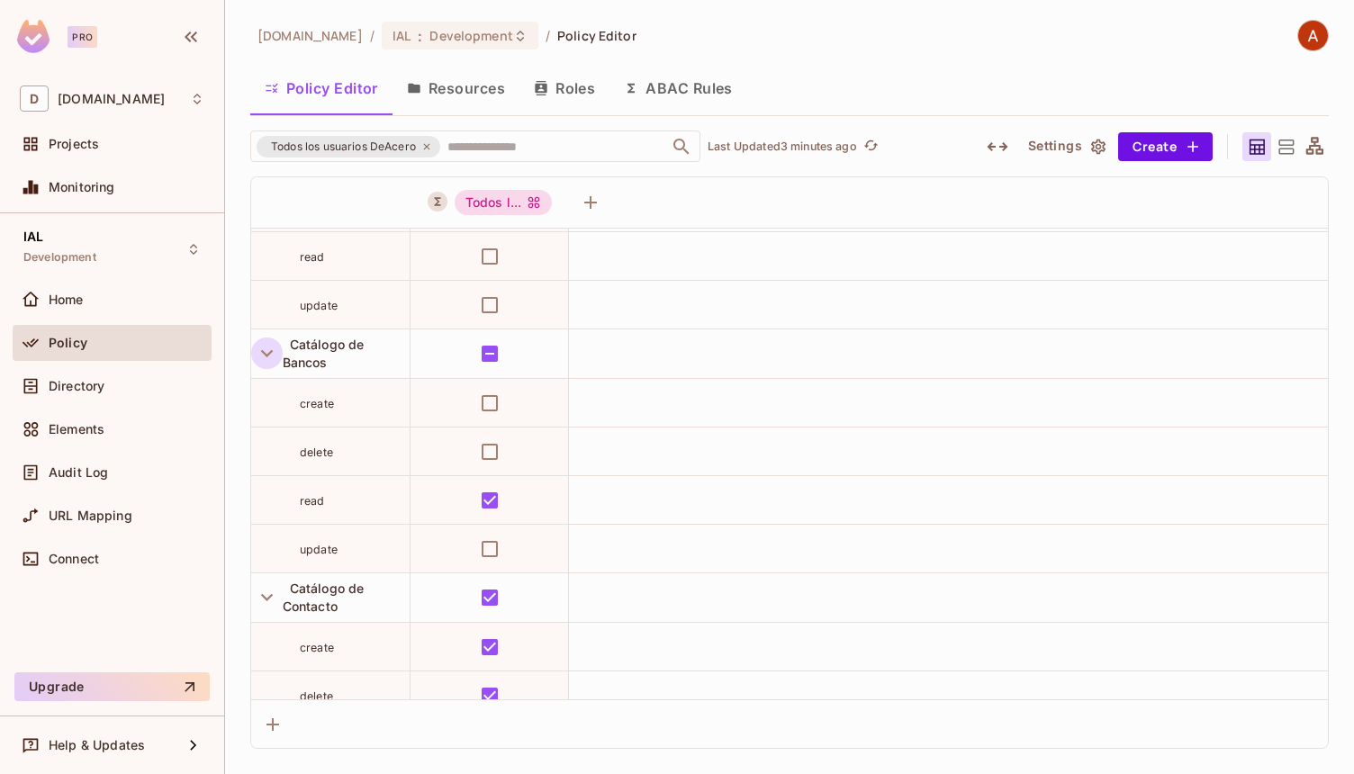
click at [973, 40] on div "[DOMAIN_NAME] / IAL : Development / Policy Editor" at bounding box center [789, 36] width 1078 height 32
